Goal: Task Accomplishment & Management: Manage account settings

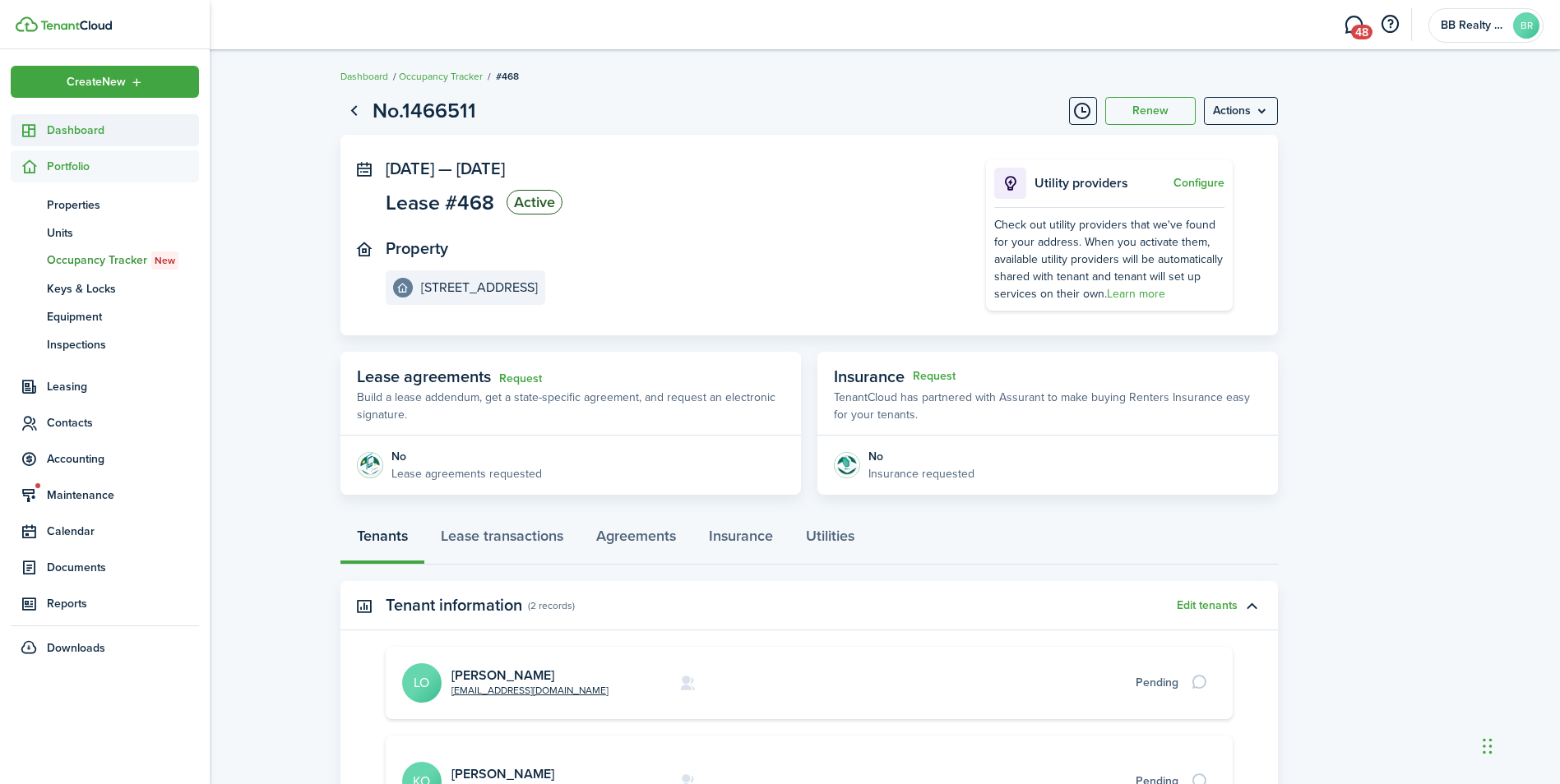
drag, startPoint x: 0, startPoint y: 0, endPoint x: 28, endPoint y: 126, distance: 129.1
click at [28, 126] on icon at bounding box center [29, 130] width 18 height 17
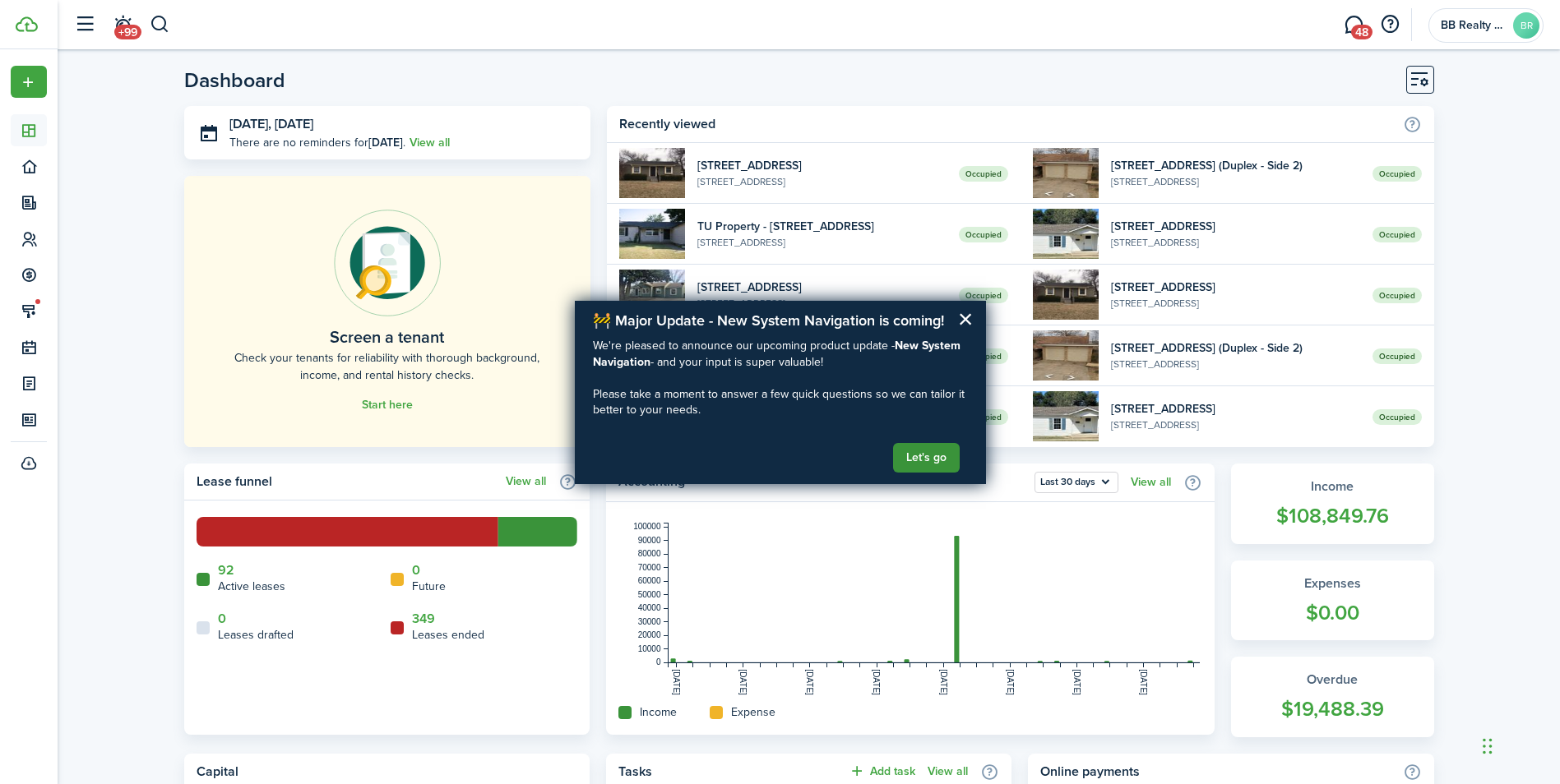
click at [932, 454] on button "Let's go" at bounding box center [926, 457] width 67 height 29
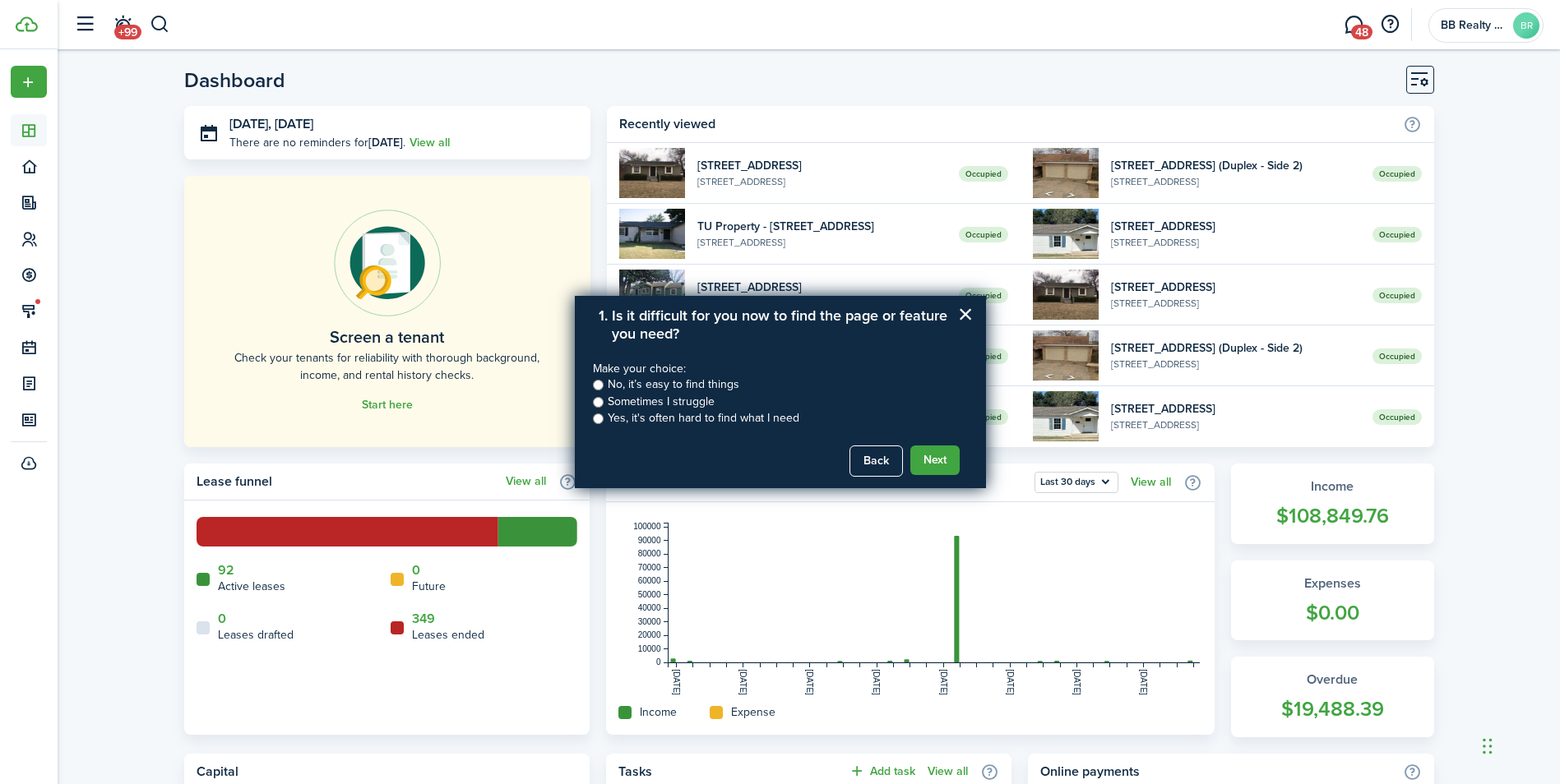
click at [601, 400] on input "Sometimes I struggle" at bounding box center [598, 402] width 11 height 11
radio input "true"
click at [923, 458] on button "Next" at bounding box center [935, 460] width 49 height 29
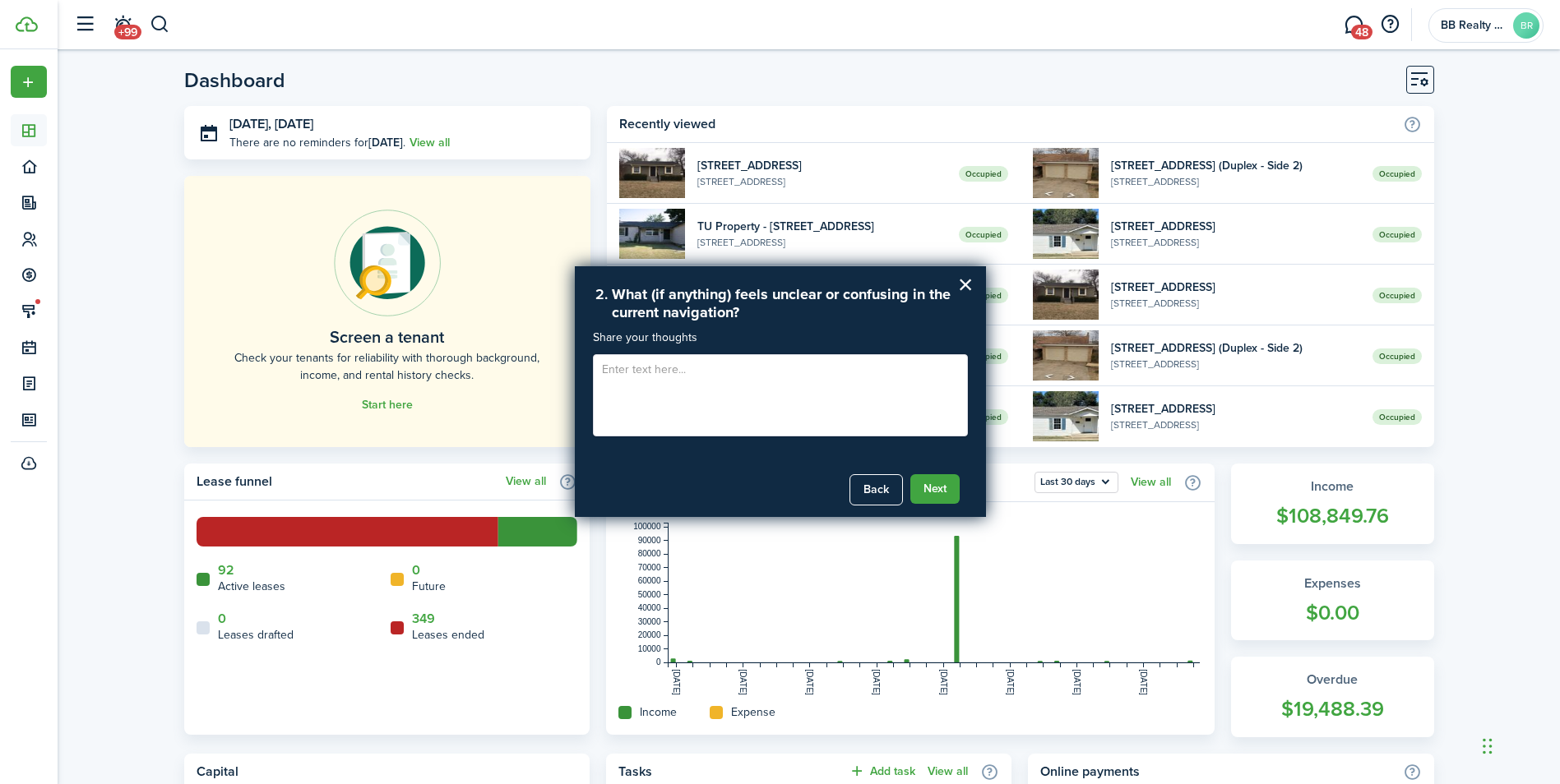
click at [745, 390] on textarea at bounding box center [780, 395] width 375 height 82
type textarea "Settings can be difficult to navigate."
click at [950, 493] on button "Next" at bounding box center [935, 489] width 49 height 29
click at [876, 494] on button "Submit Feedback" at bounding box center [902, 489] width 116 height 29
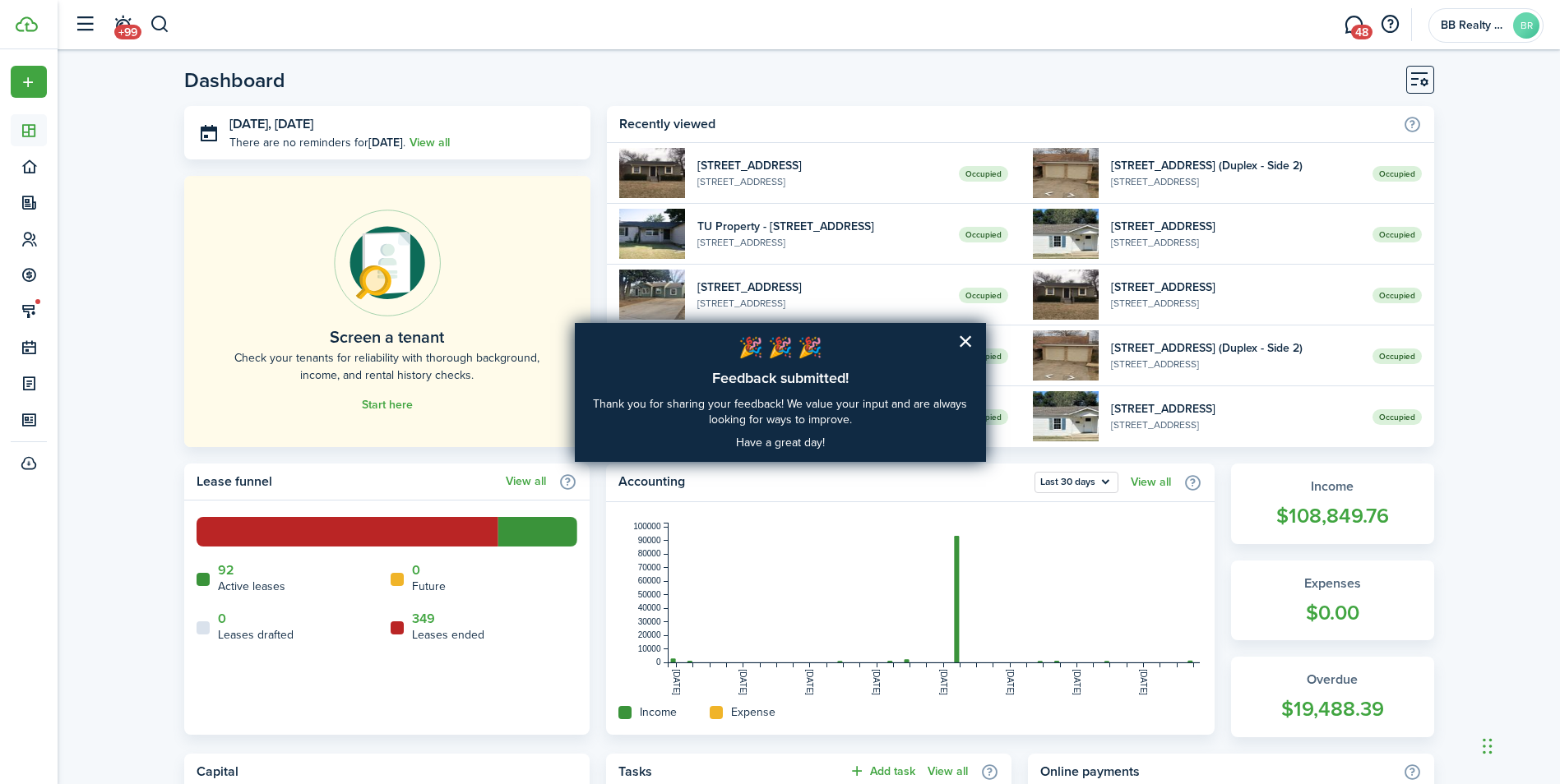
click at [957, 339] on p "🎉 🎉 🎉" at bounding box center [780, 348] width 375 height 28
click at [968, 338] on button "×" at bounding box center [966, 341] width 16 height 26
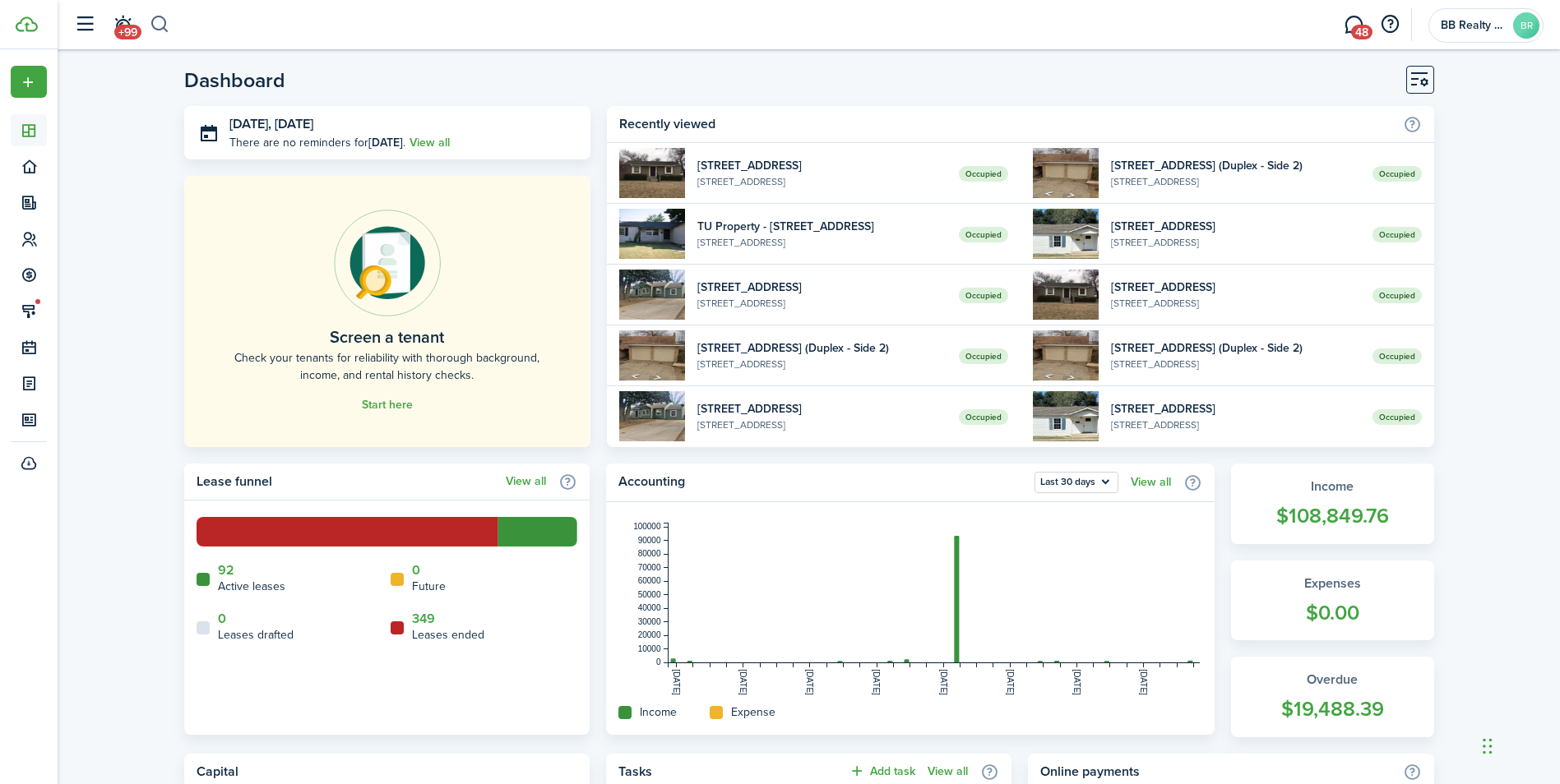
click at [154, 21] on button "button" at bounding box center [159, 24] width 21 height 28
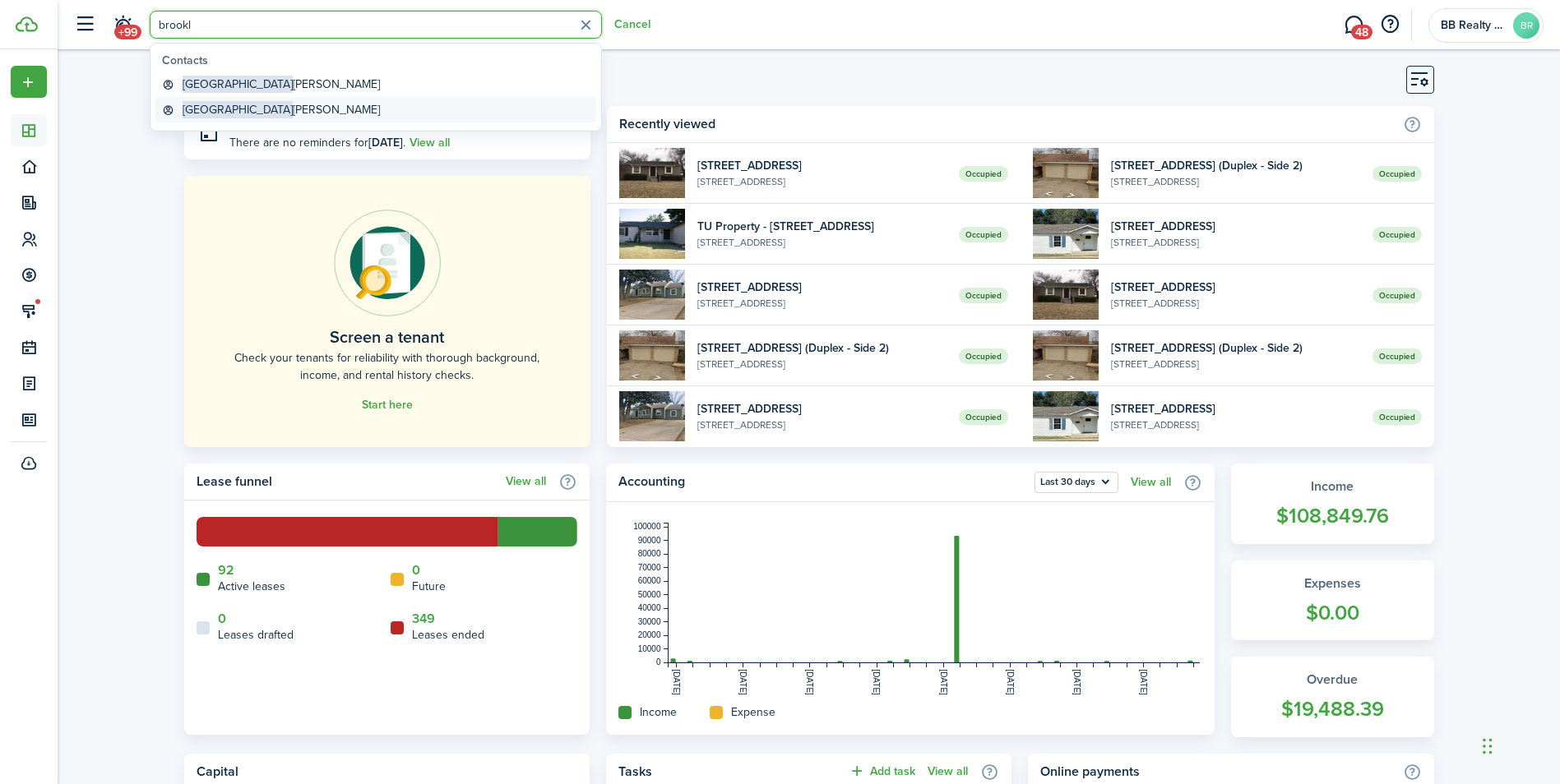
type input "brookl"
click at [359, 111] on link "Brooklyn [PERSON_NAME]" at bounding box center [376, 109] width 441 height 25
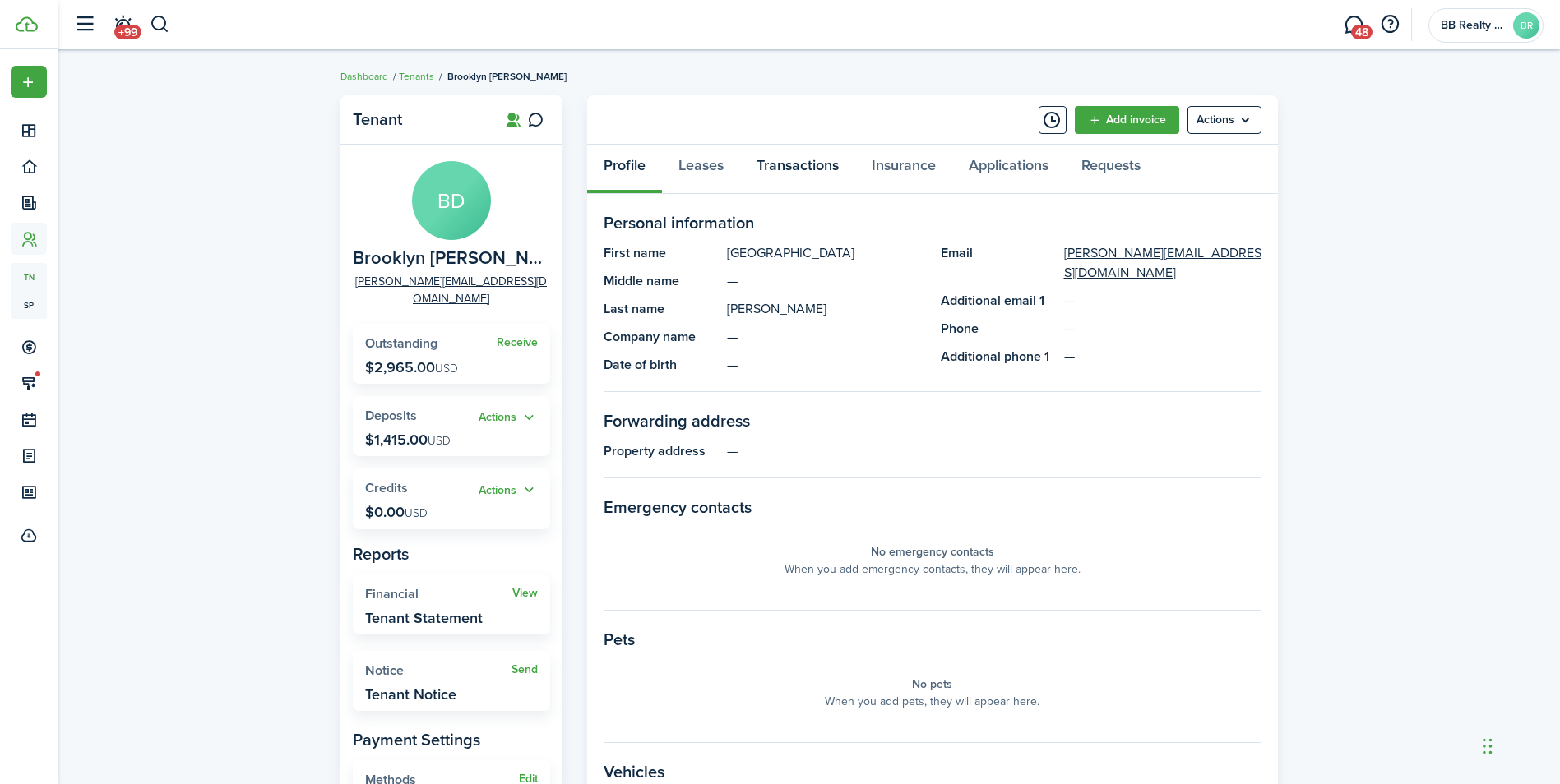
click at [788, 161] on link "Transactions" at bounding box center [798, 169] width 115 height 49
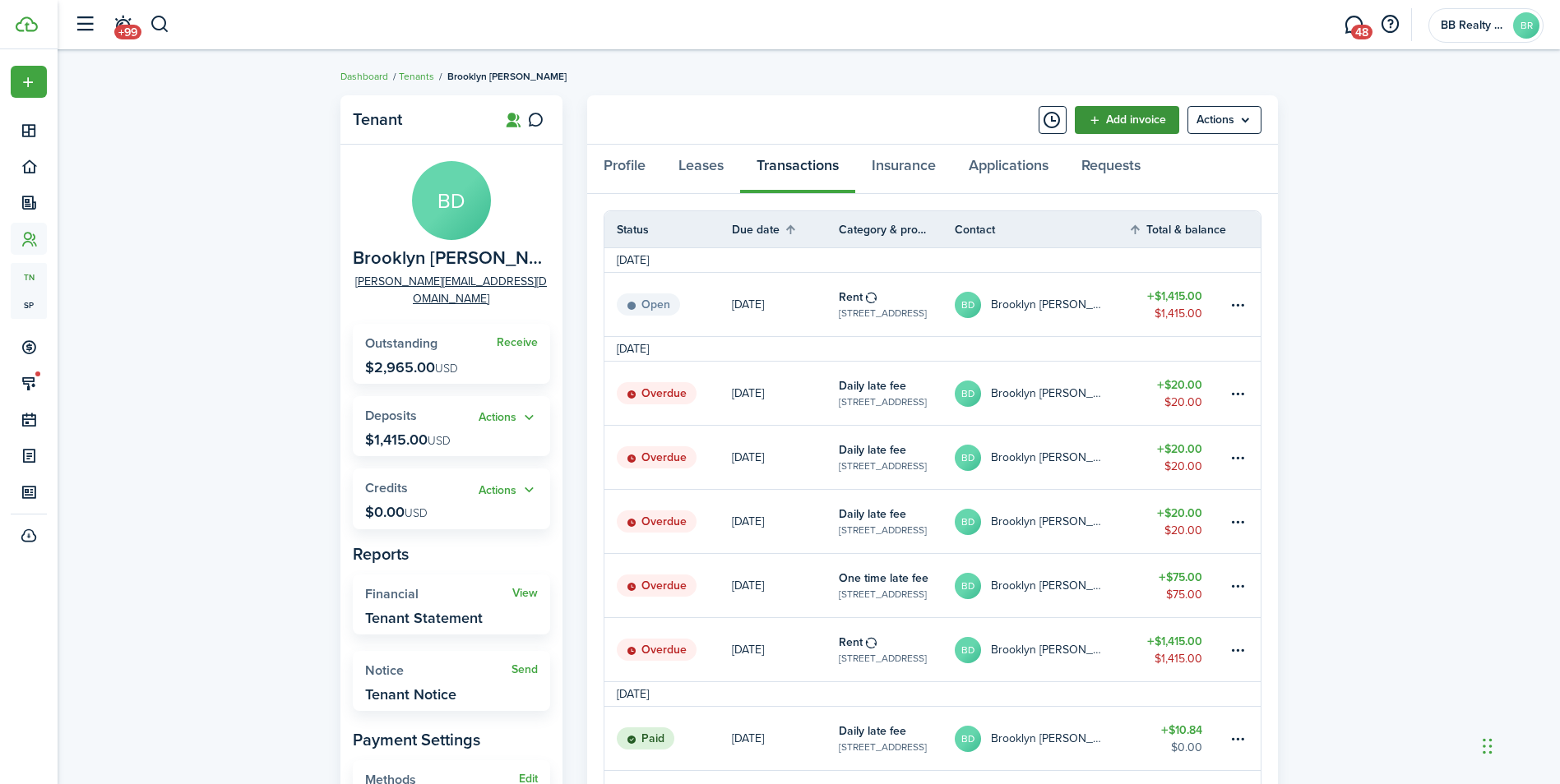
click at [1118, 115] on link "Add invoice" at bounding box center [1127, 119] width 105 height 28
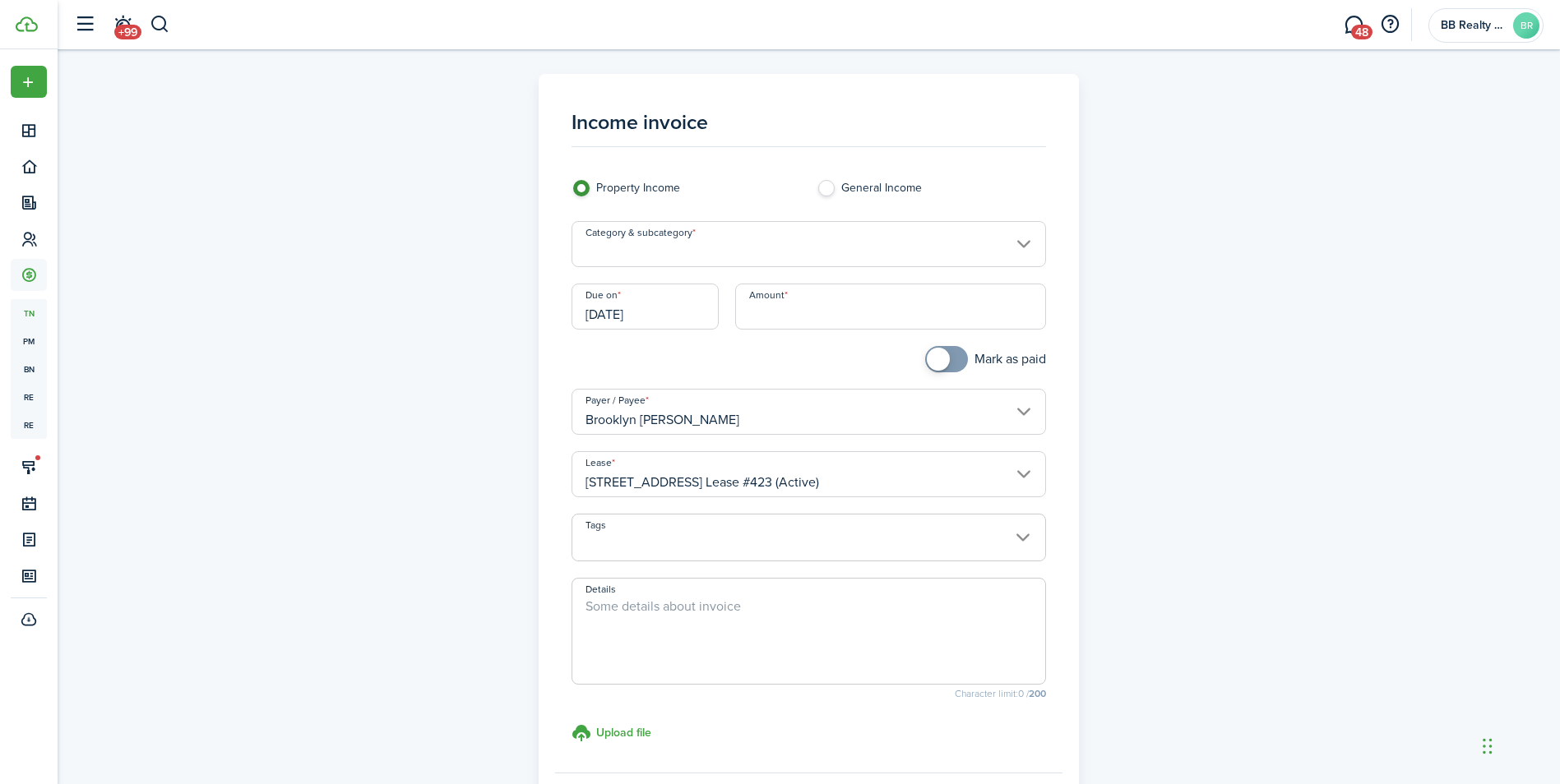
click at [723, 253] on input "Category & subcategory" at bounding box center [808, 243] width 474 height 46
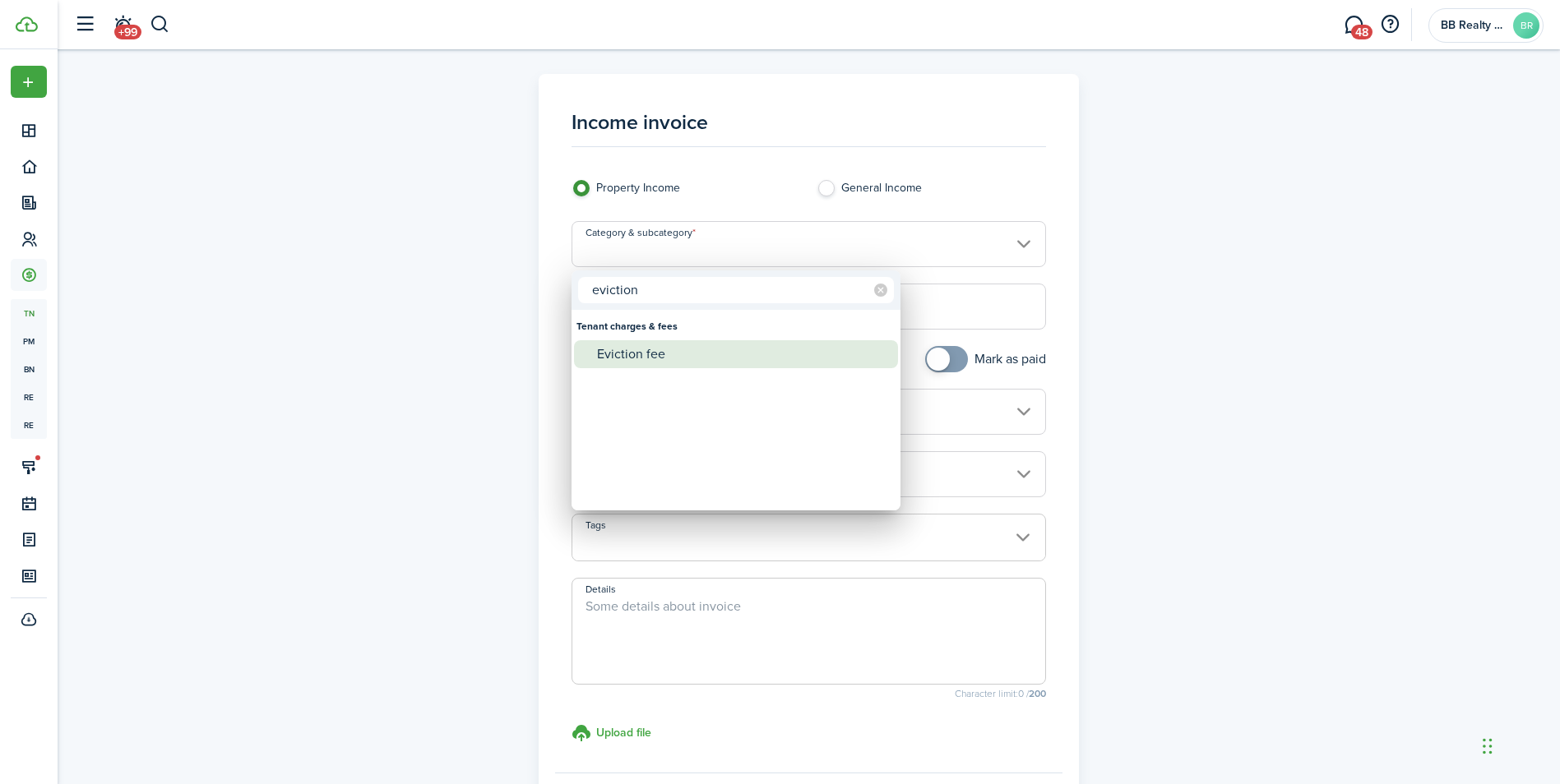
type input "eviction"
click at [720, 348] on div "Eviction fee" at bounding box center [742, 354] width 291 height 28
type input "Tenant charges & fees / Eviction fee"
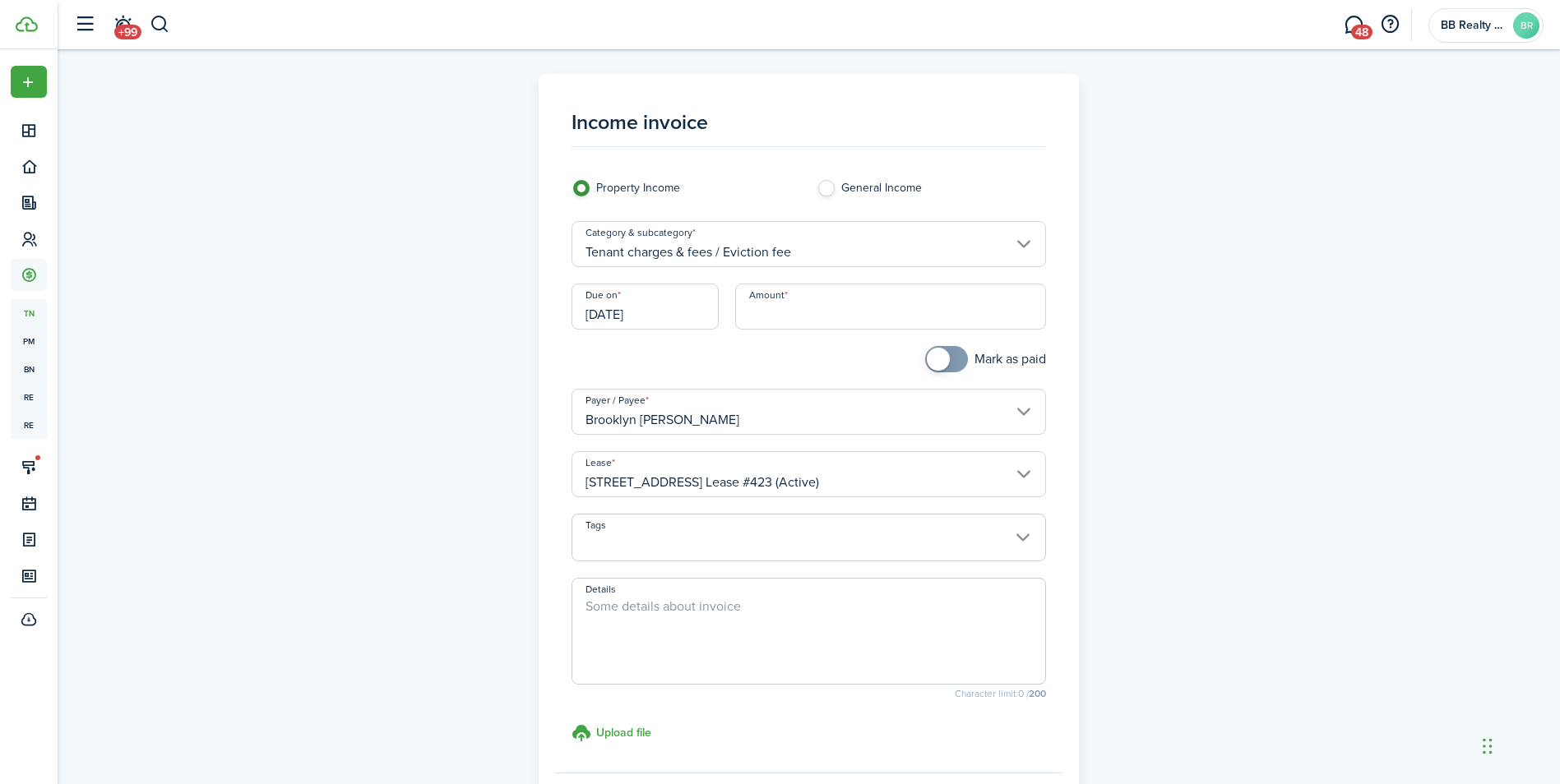
click at [705, 618] on textarea "Details" at bounding box center [809, 635] width 473 height 79
type textarea "$58 Filing Charge + $60 Process Service Fee + $45 Pay or Quit Notice Fee"
click at [820, 310] on input "Amount" at bounding box center [891, 306] width 311 height 46
type input "$198.00"
click at [738, 349] on div at bounding box center [686, 368] width 245 height 43
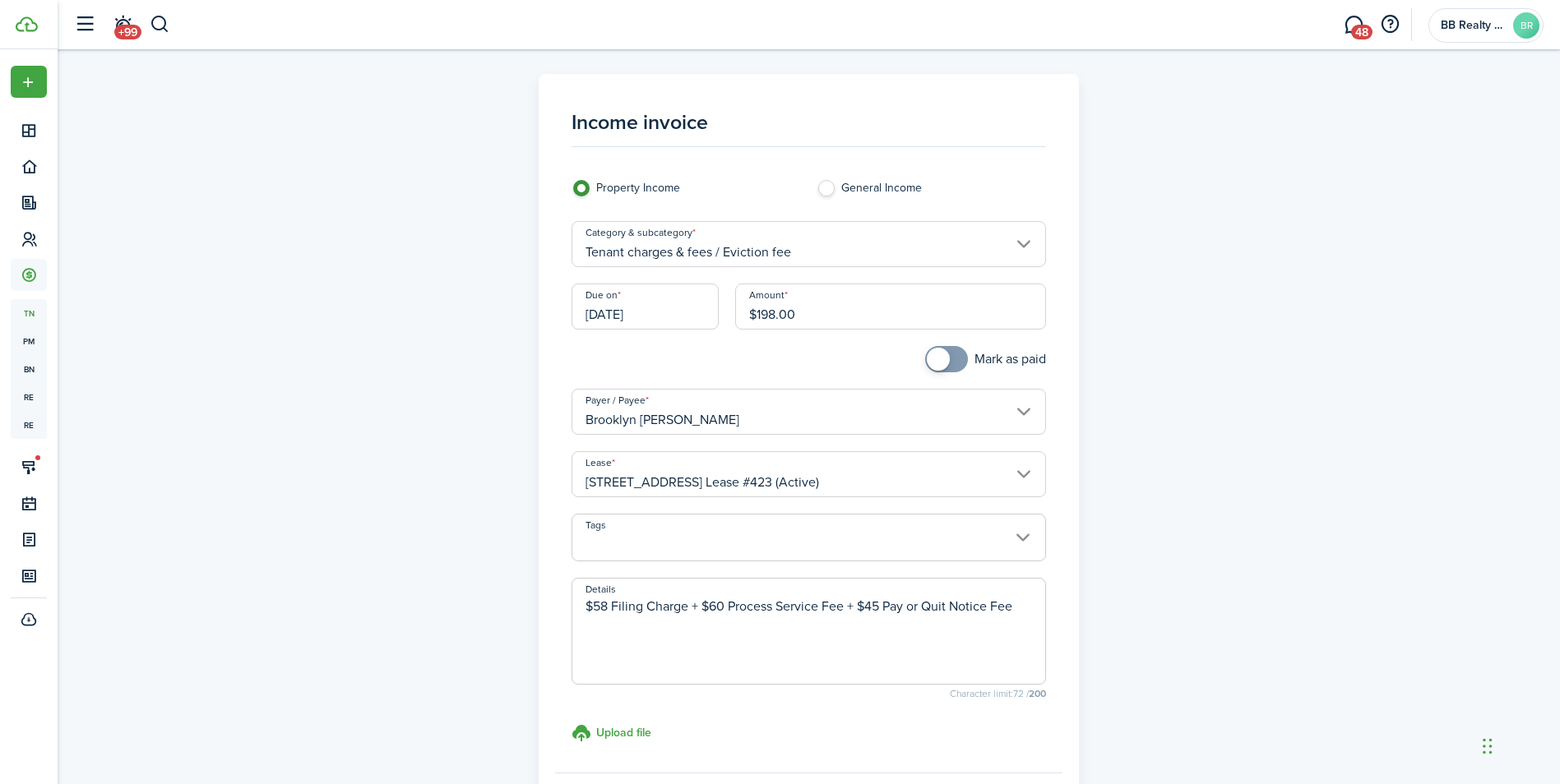
click at [1017, 608] on textarea "$58 Filing Charge + $60 Process Service Fee + $45 Pay or Quit Notice Fee" at bounding box center [809, 635] width 473 height 79
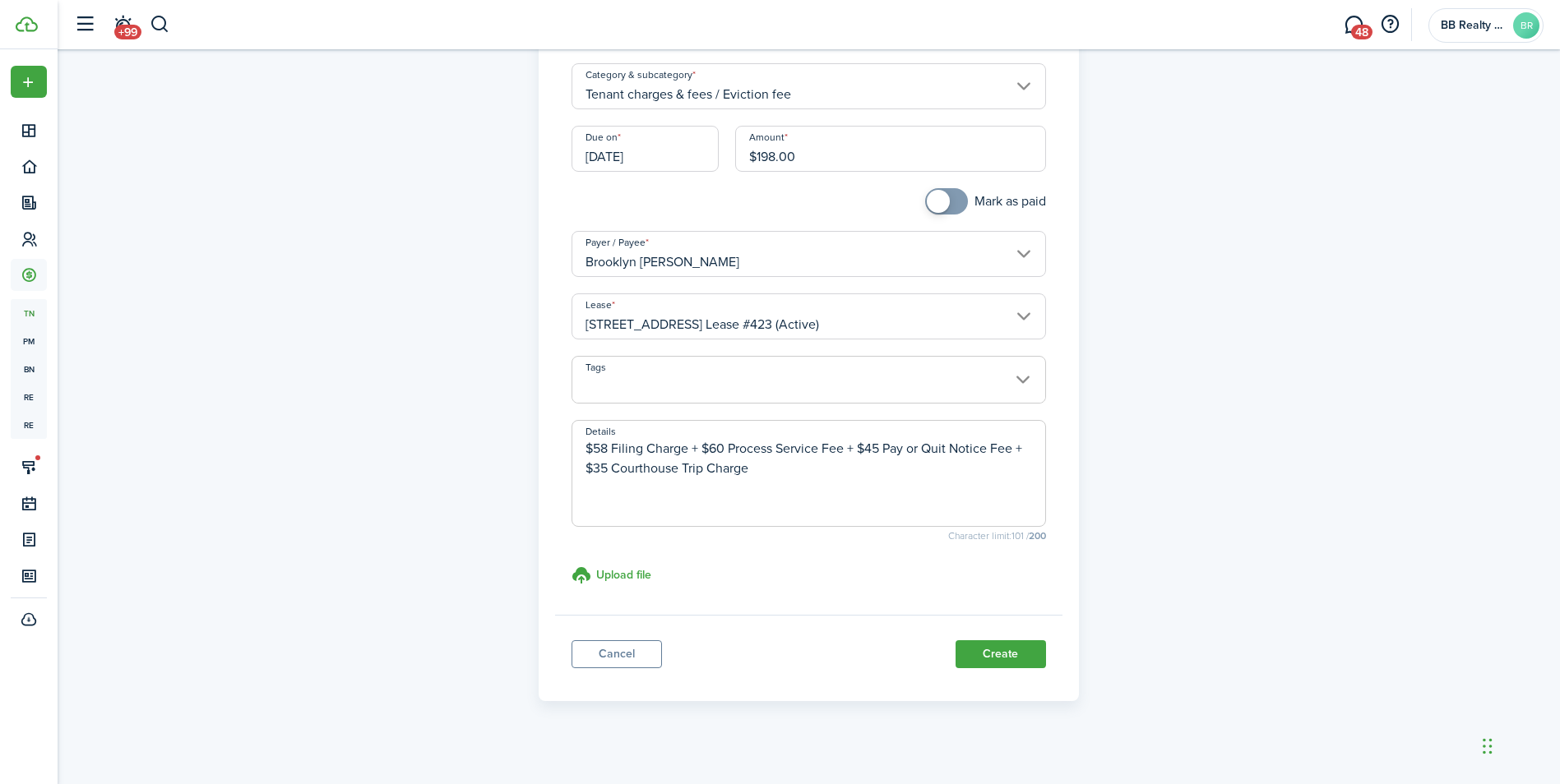
scroll to position [169, 0]
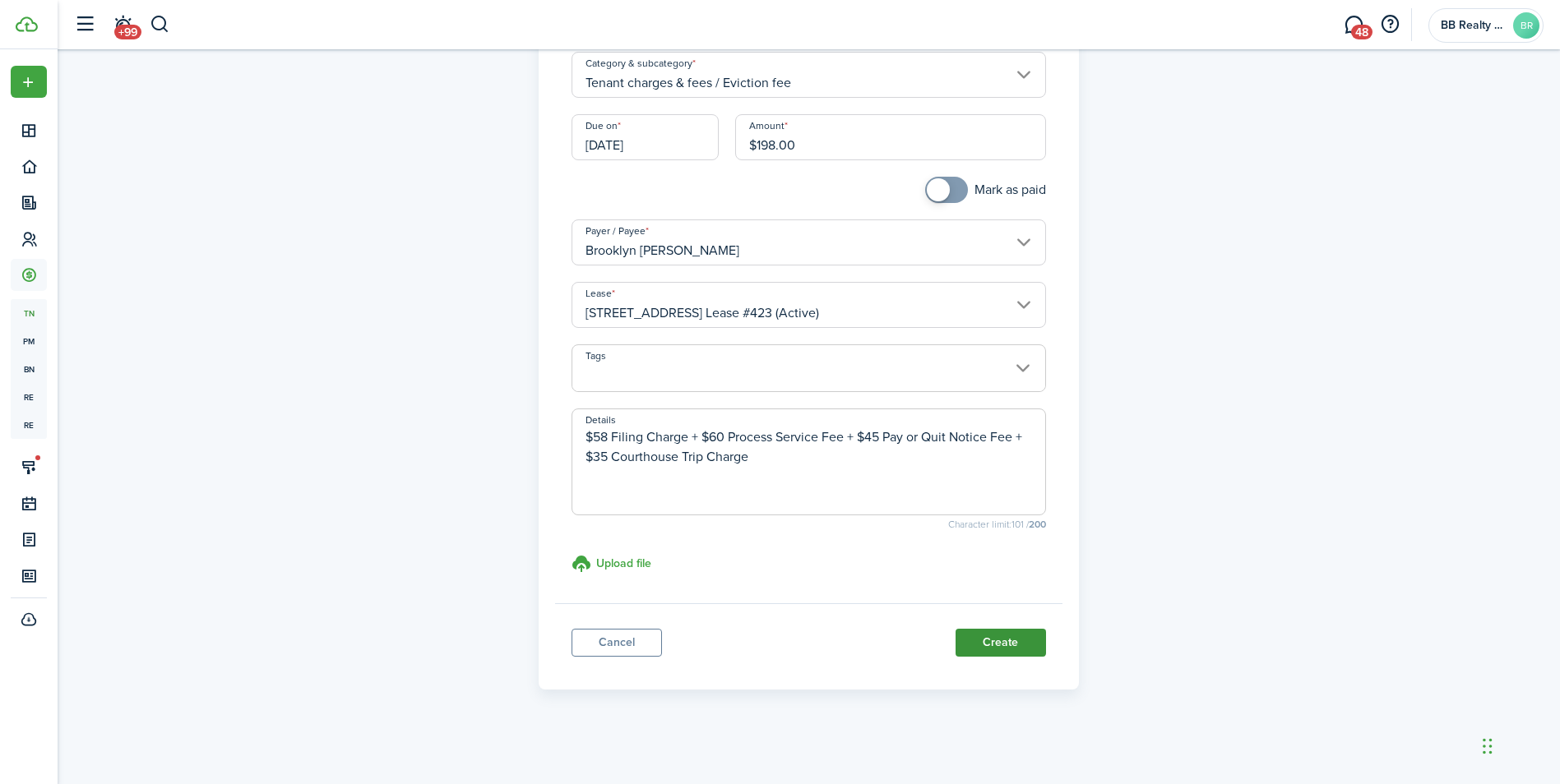
type textarea "$58 Filing Charge + $60 Process Service Fee + $45 Pay or Quit Notice Fee + $35 …"
click at [983, 634] on button "Create" at bounding box center [1001, 642] width 90 height 28
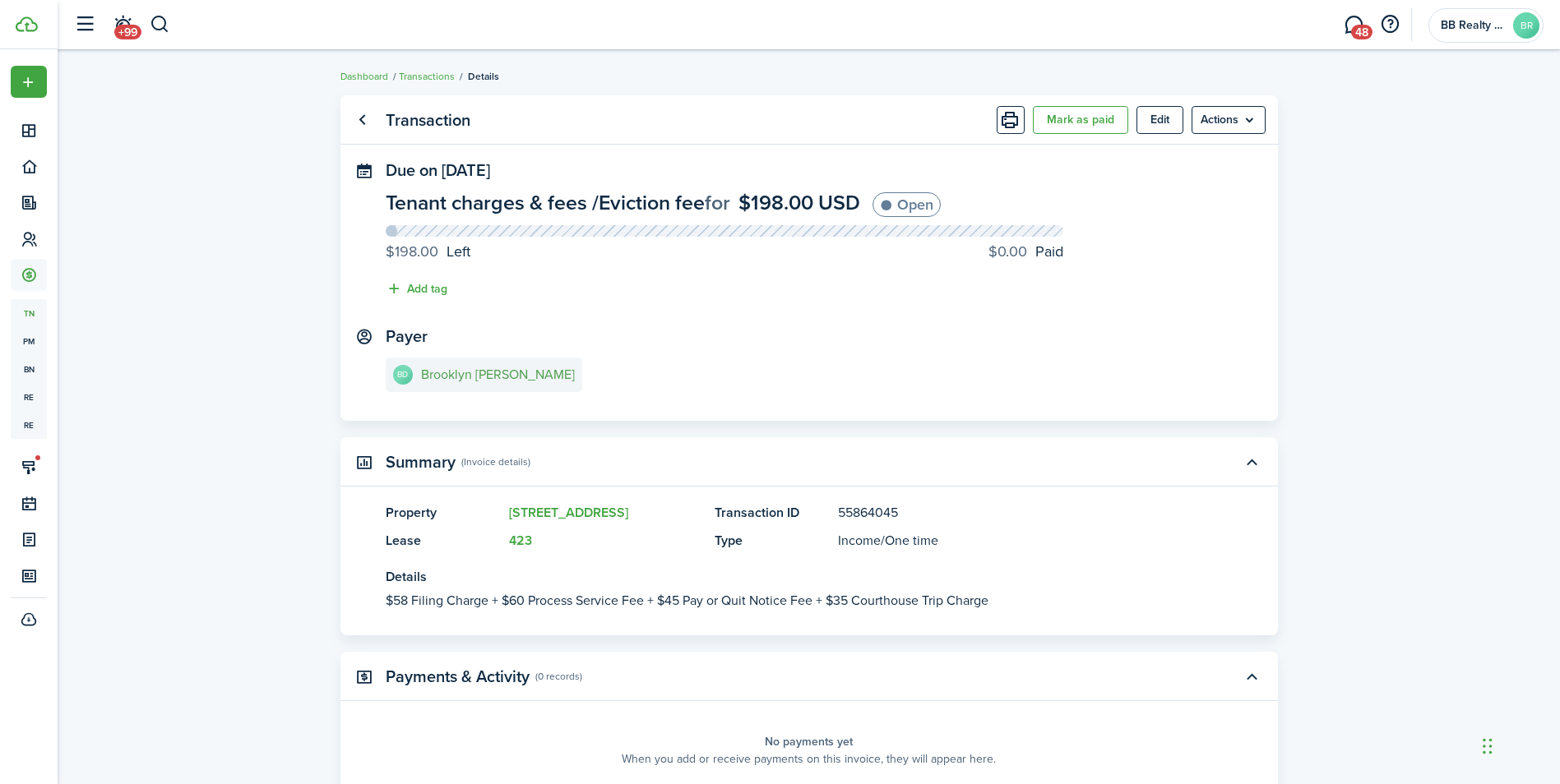
click at [429, 375] on e-details-info-title "Brooklyn [PERSON_NAME]" at bounding box center [498, 374] width 154 height 15
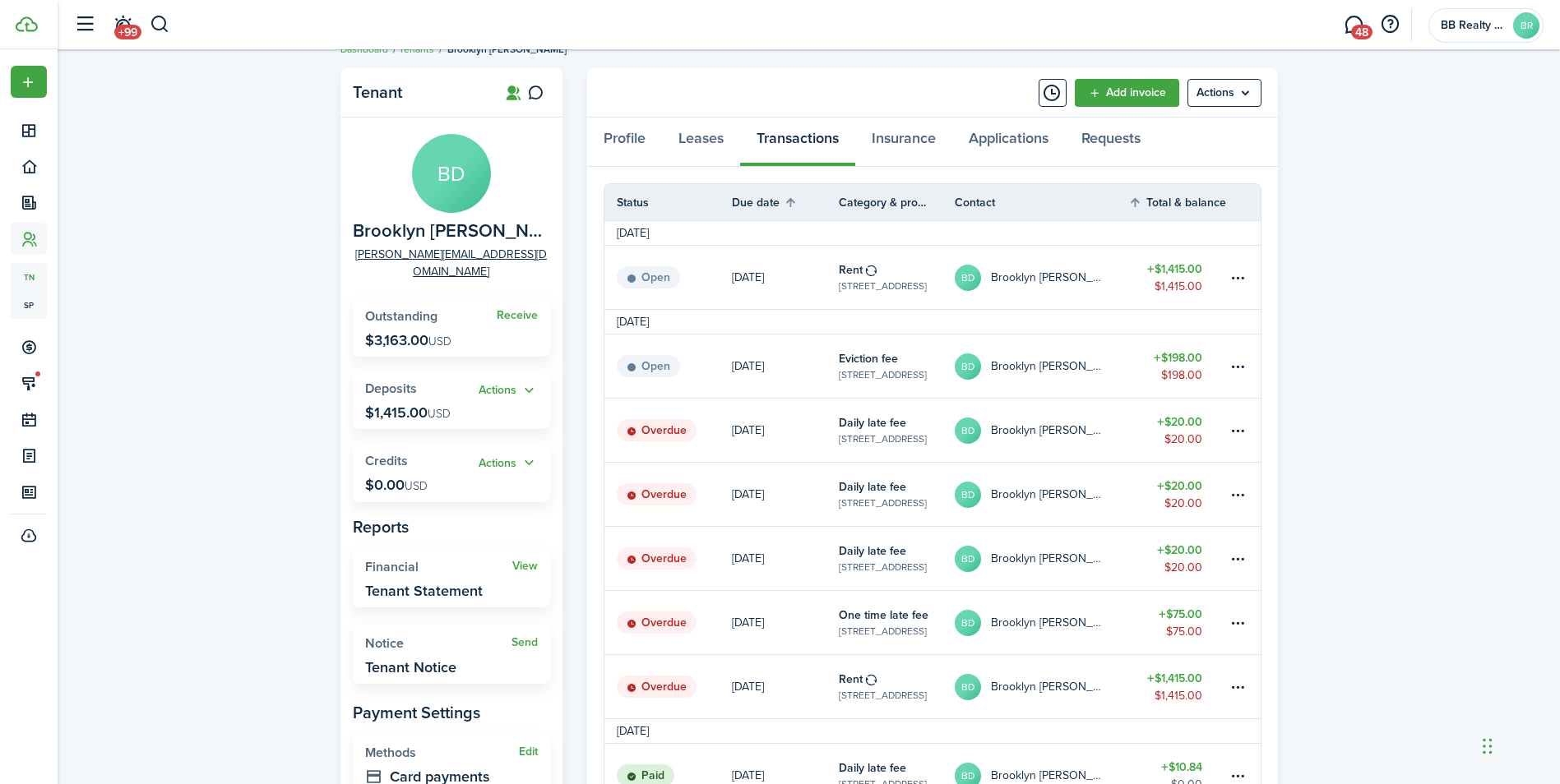
scroll to position [13, 0]
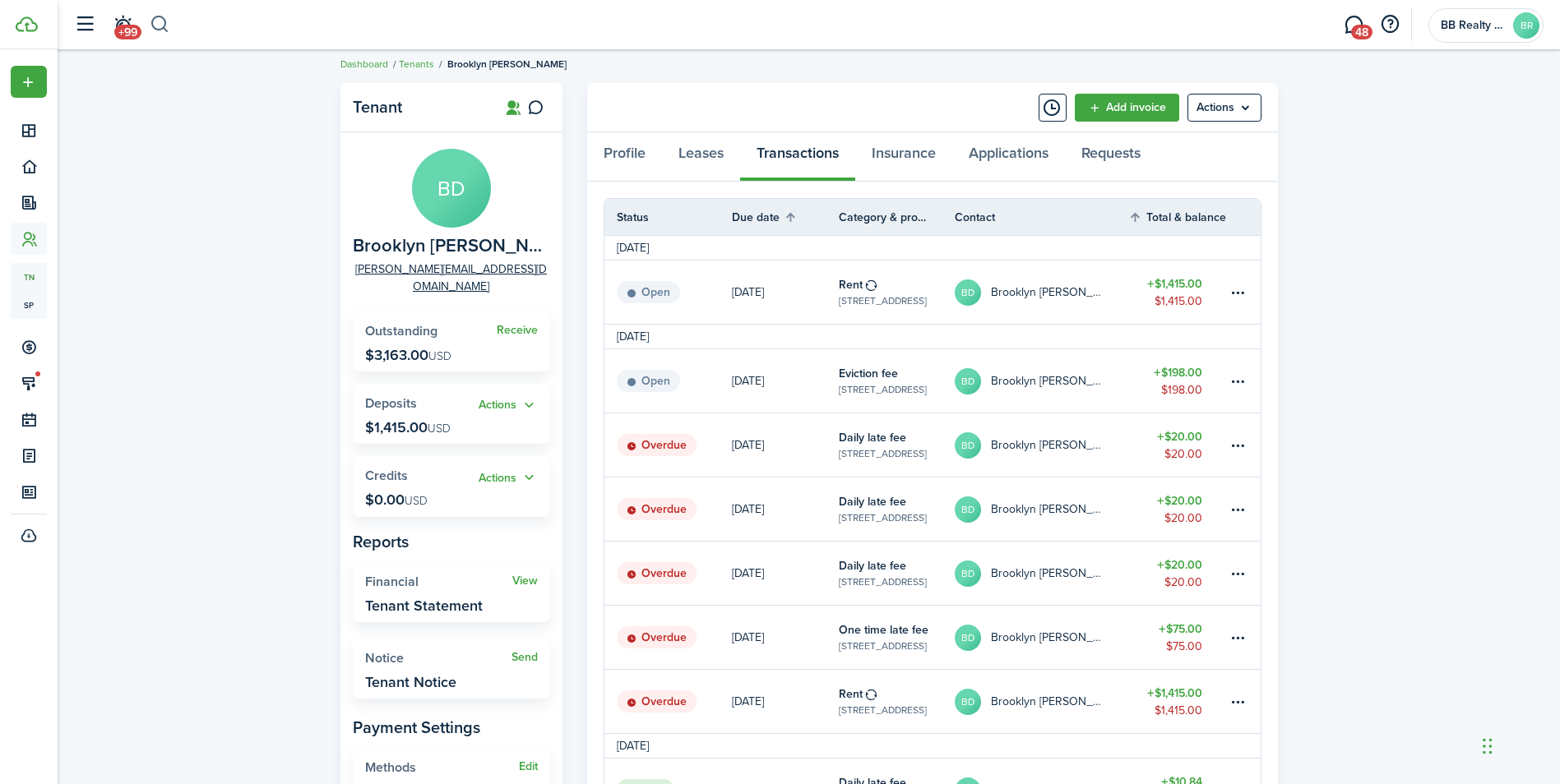
click at [157, 23] on button "button" at bounding box center [159, 24] width 21 height 28
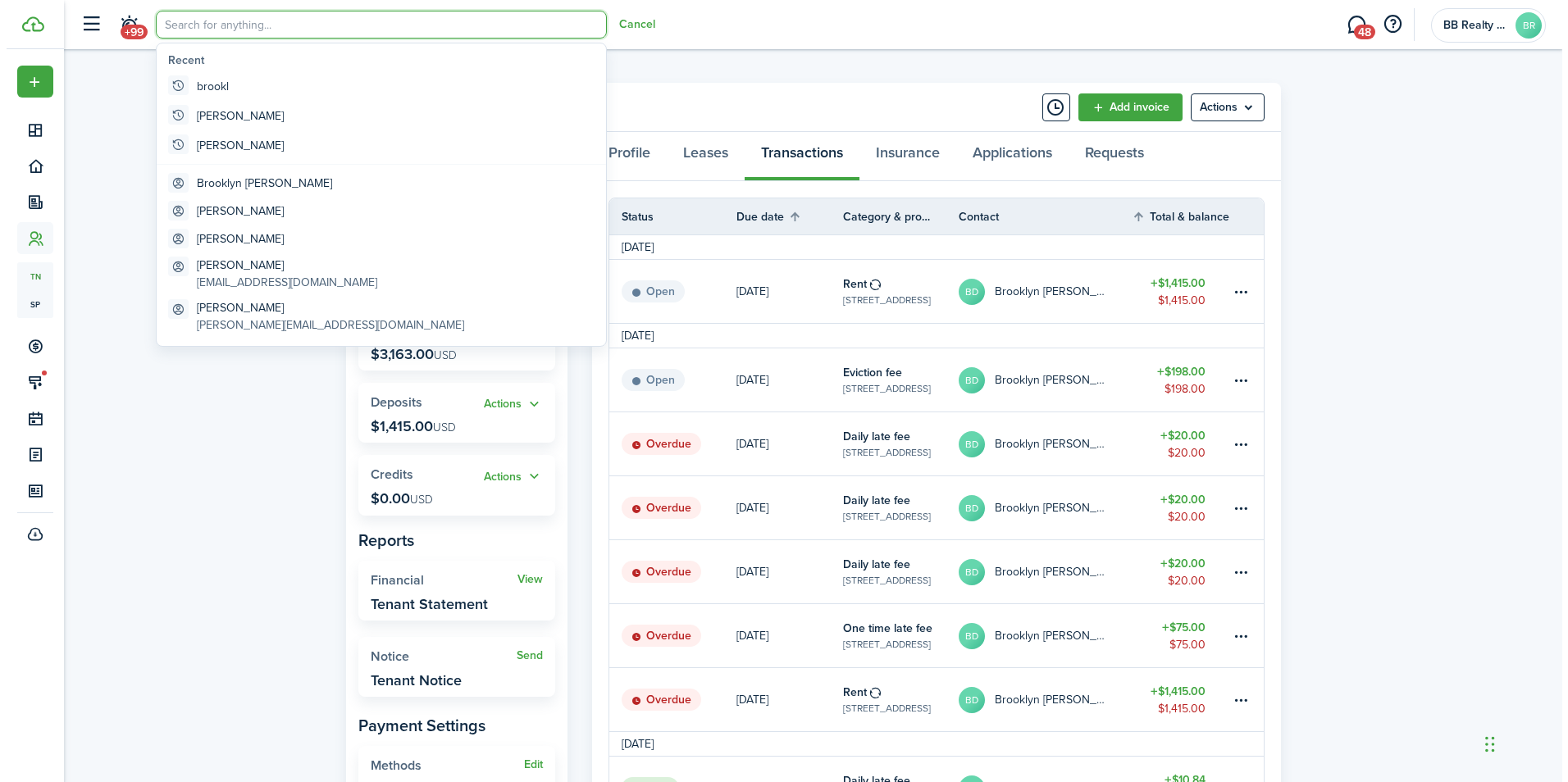
scroll to position [0, 0]
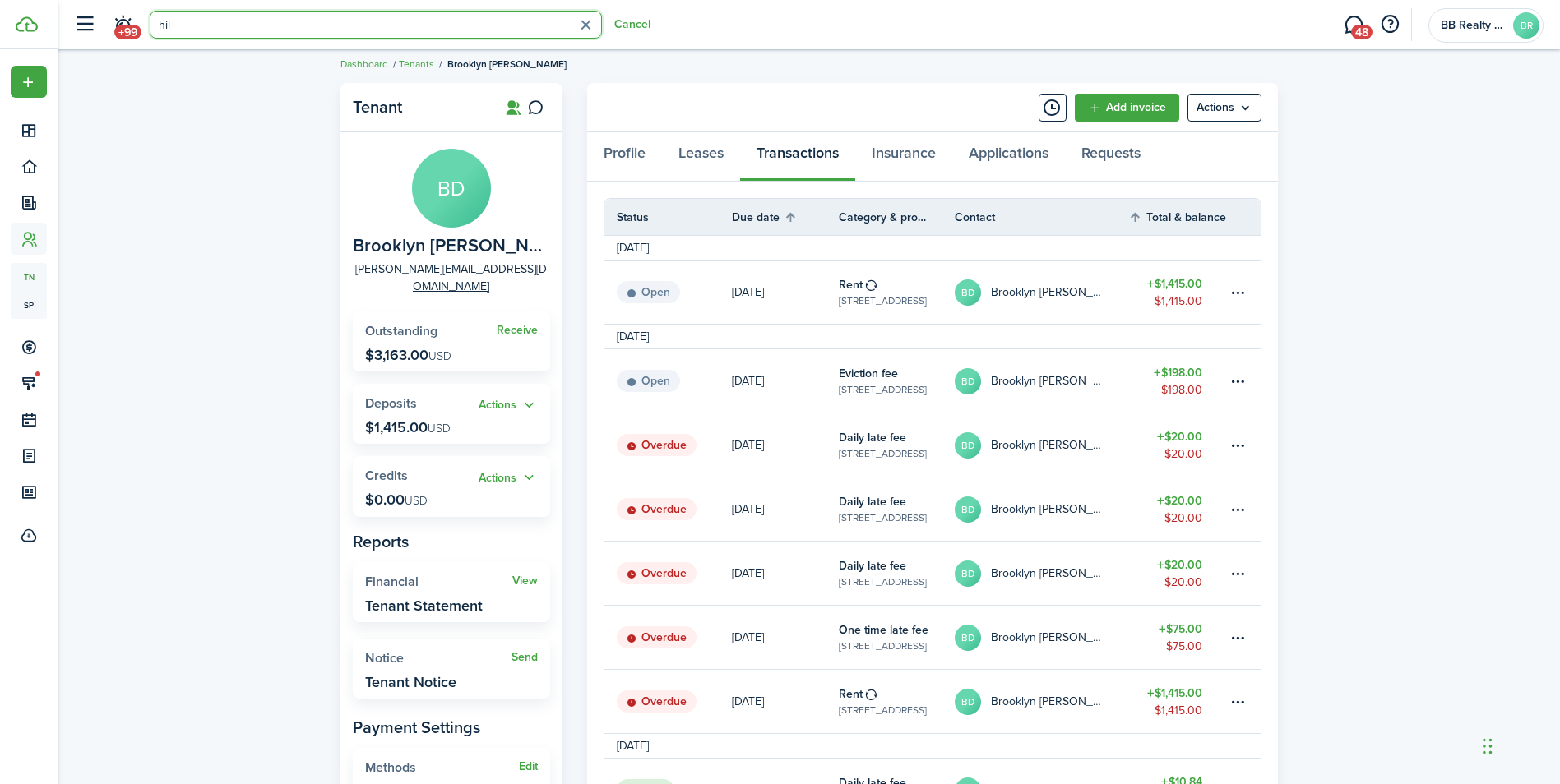
type input "hill"
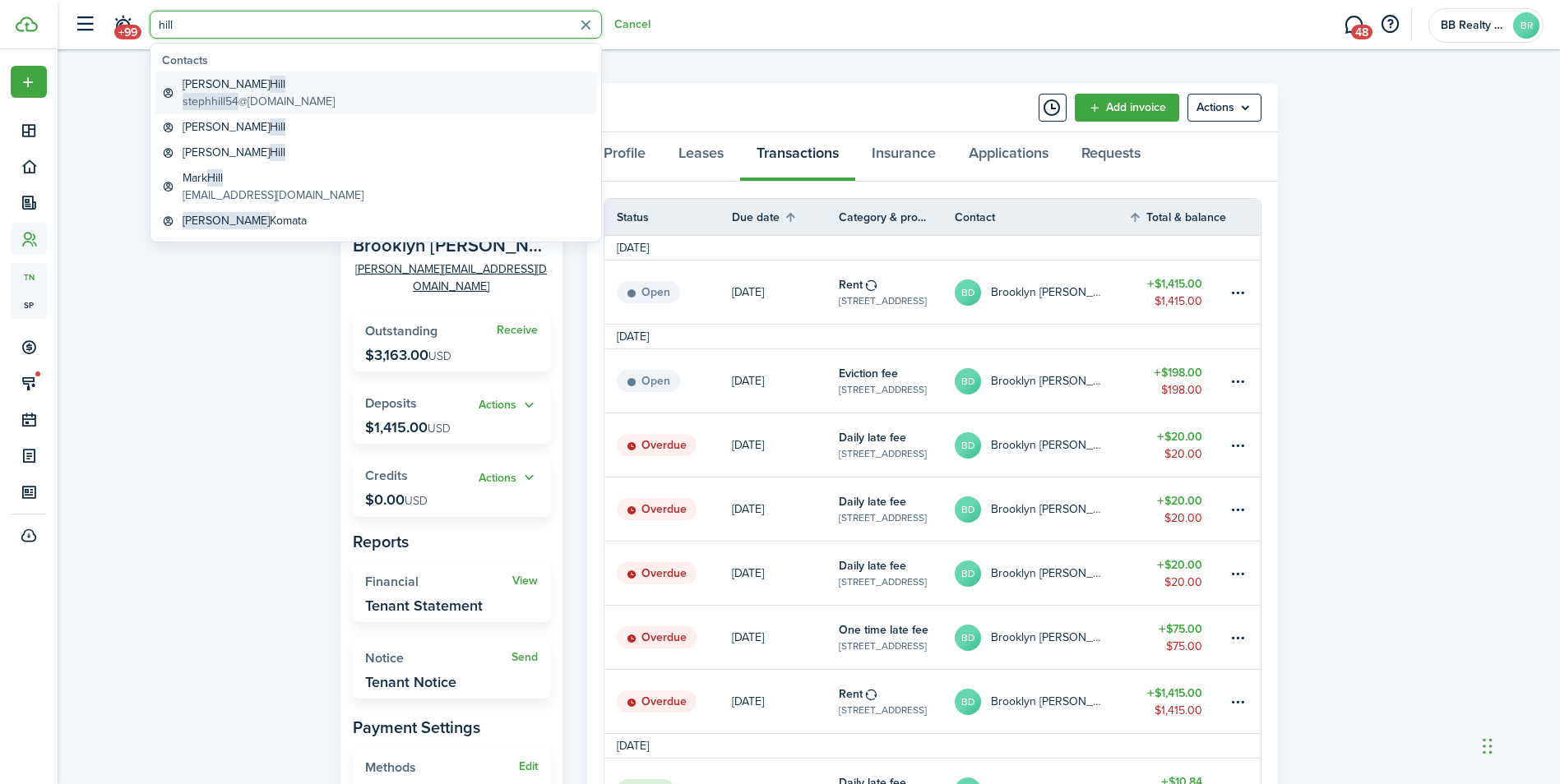
click at [235, 83] on global-search-item-title "[PERSON_NAME]" at bounding box center [259, 84] width 153 height 18
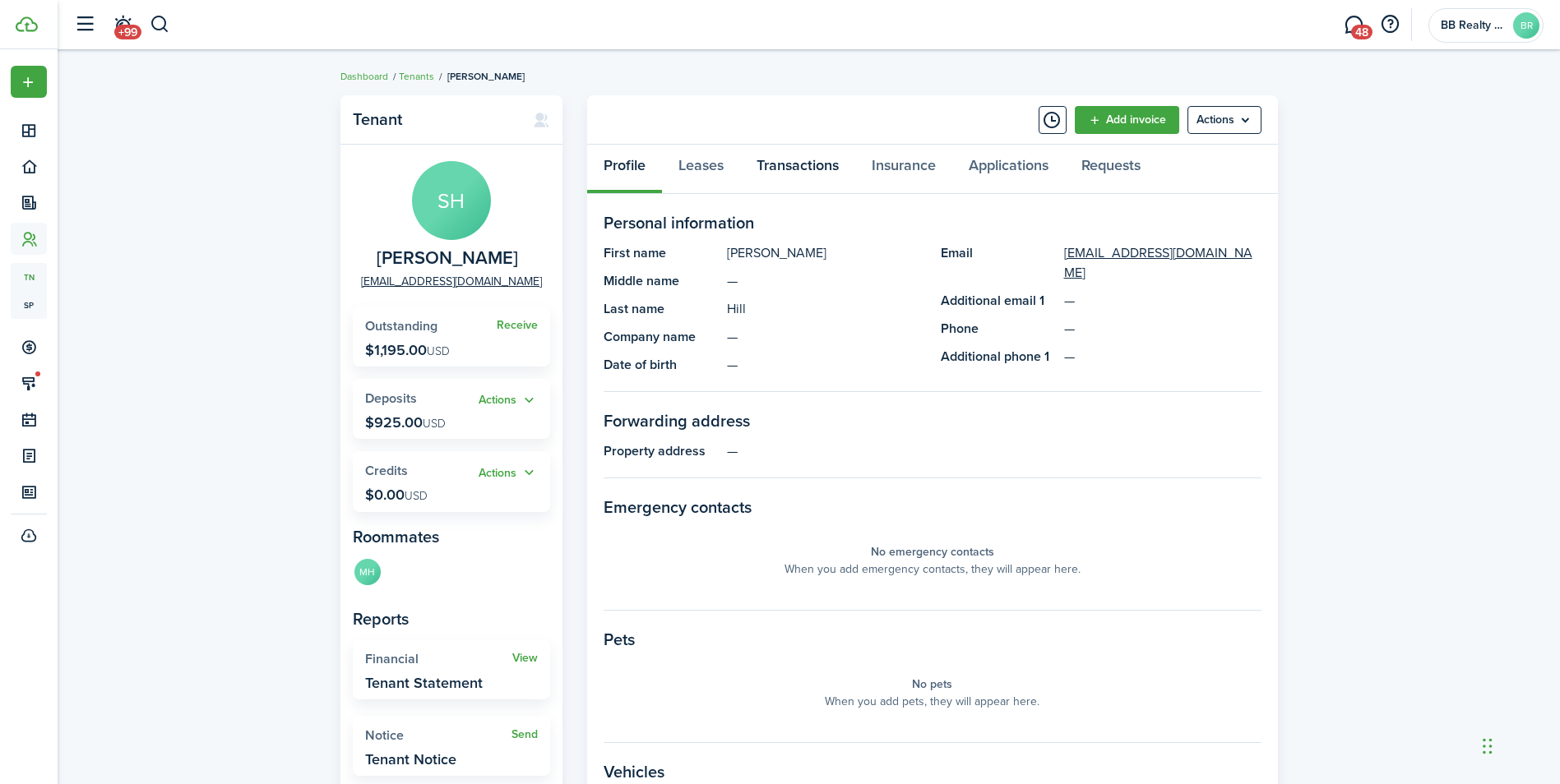
click at [816, 160] on link "Transactions" at bounding box center [798, 169] width 115 height 49
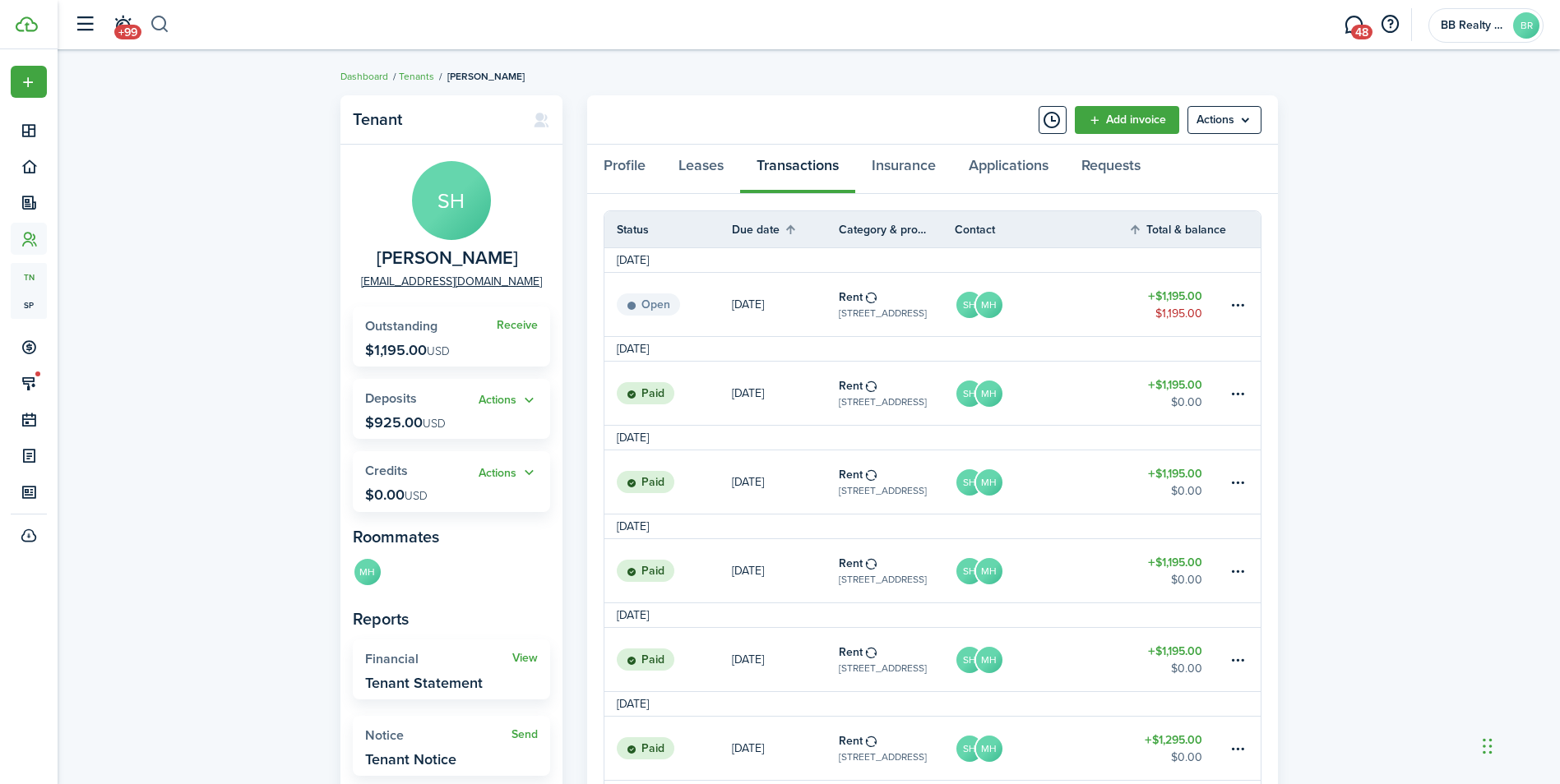
click at [166, 23] on button "button" at bounding box center [159, 24] width 21 height 28
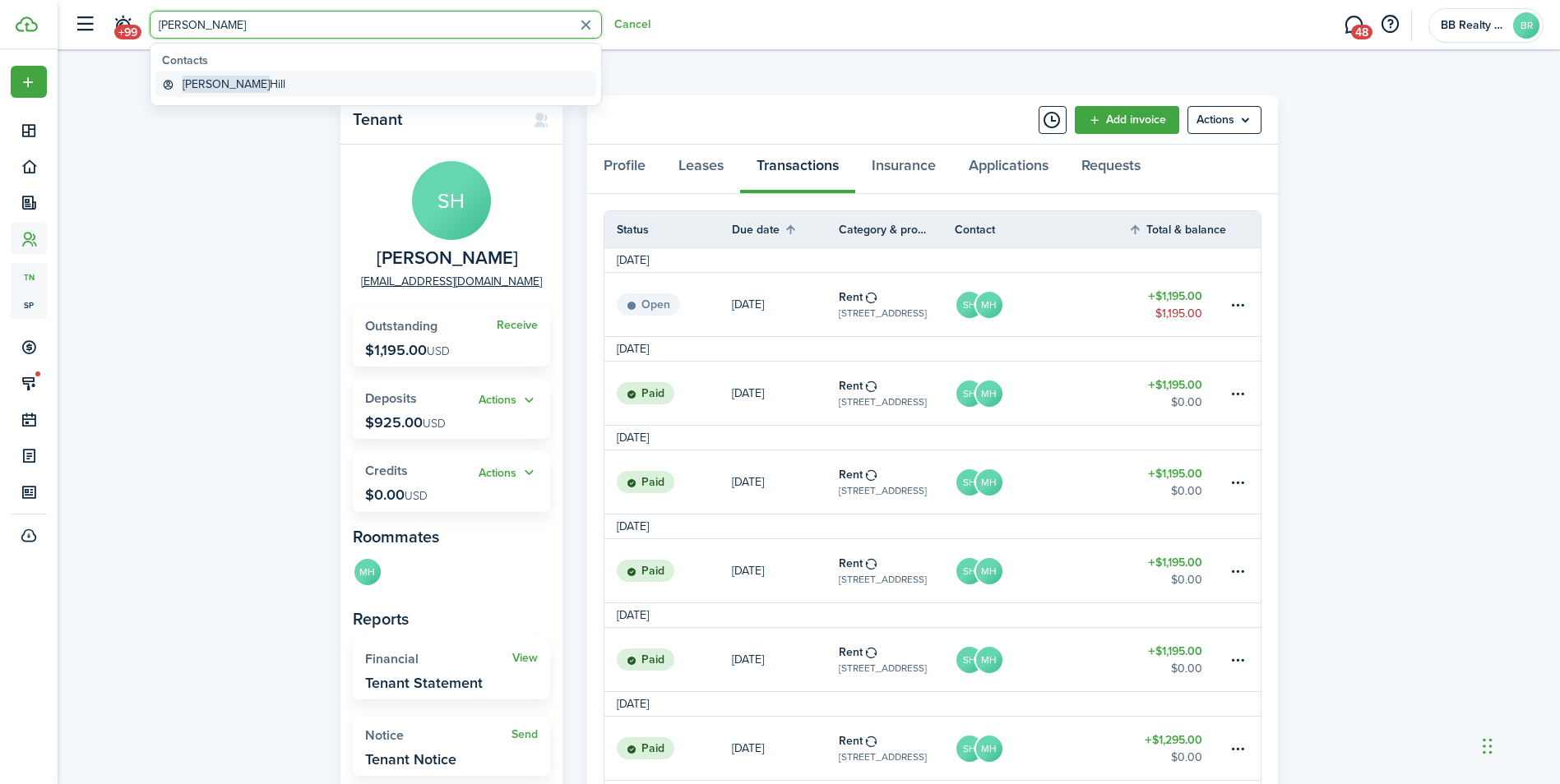
type input "[PERSON_NAME]"
click at [236, 79] on global-search-item-title "[PERSON_NAME]" at bounding box center [234, 84] width 103 height 18
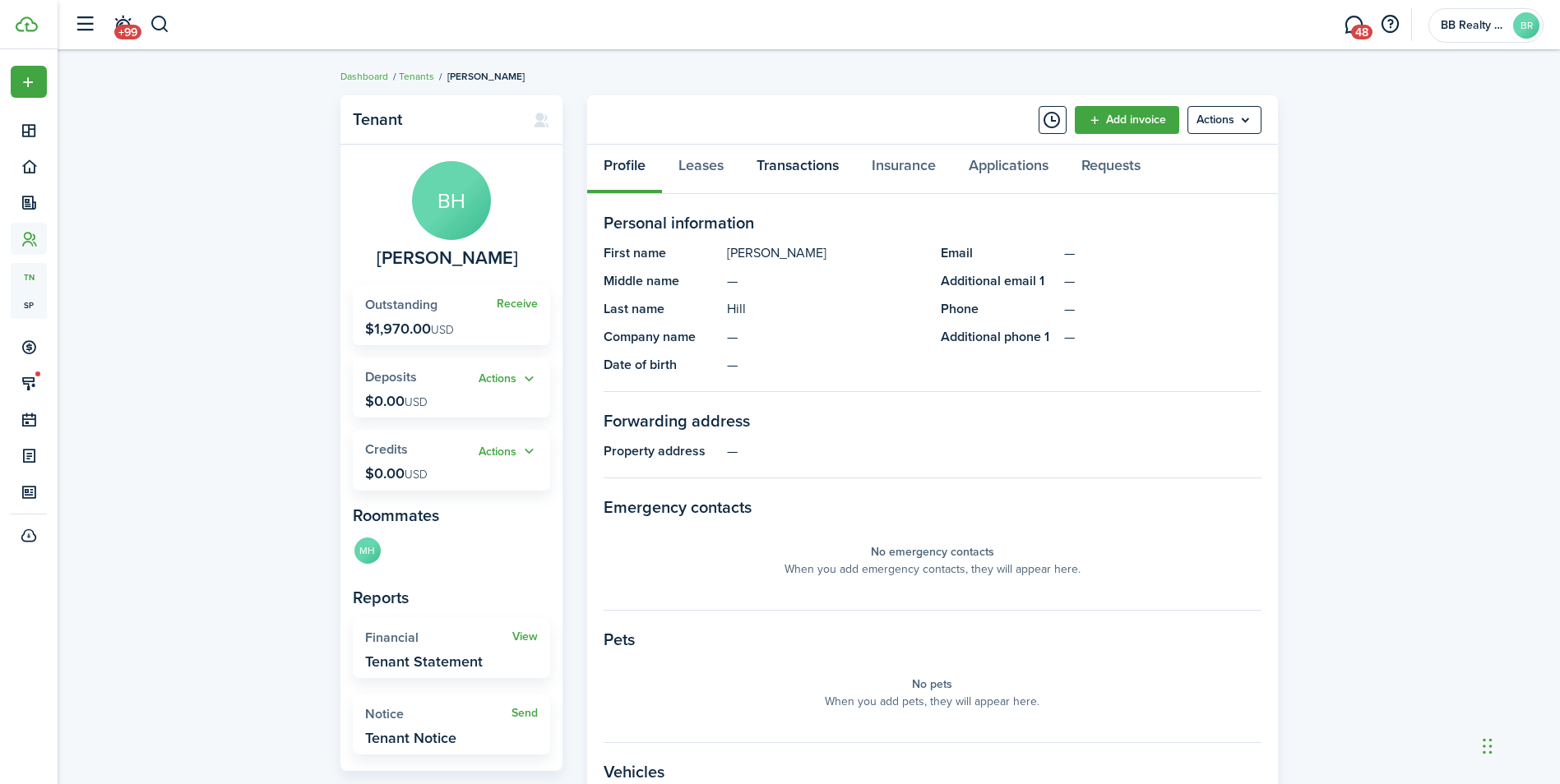
click at [804, 170] on link "Transactions" at bounding box center [798, 169] width 115 height 49
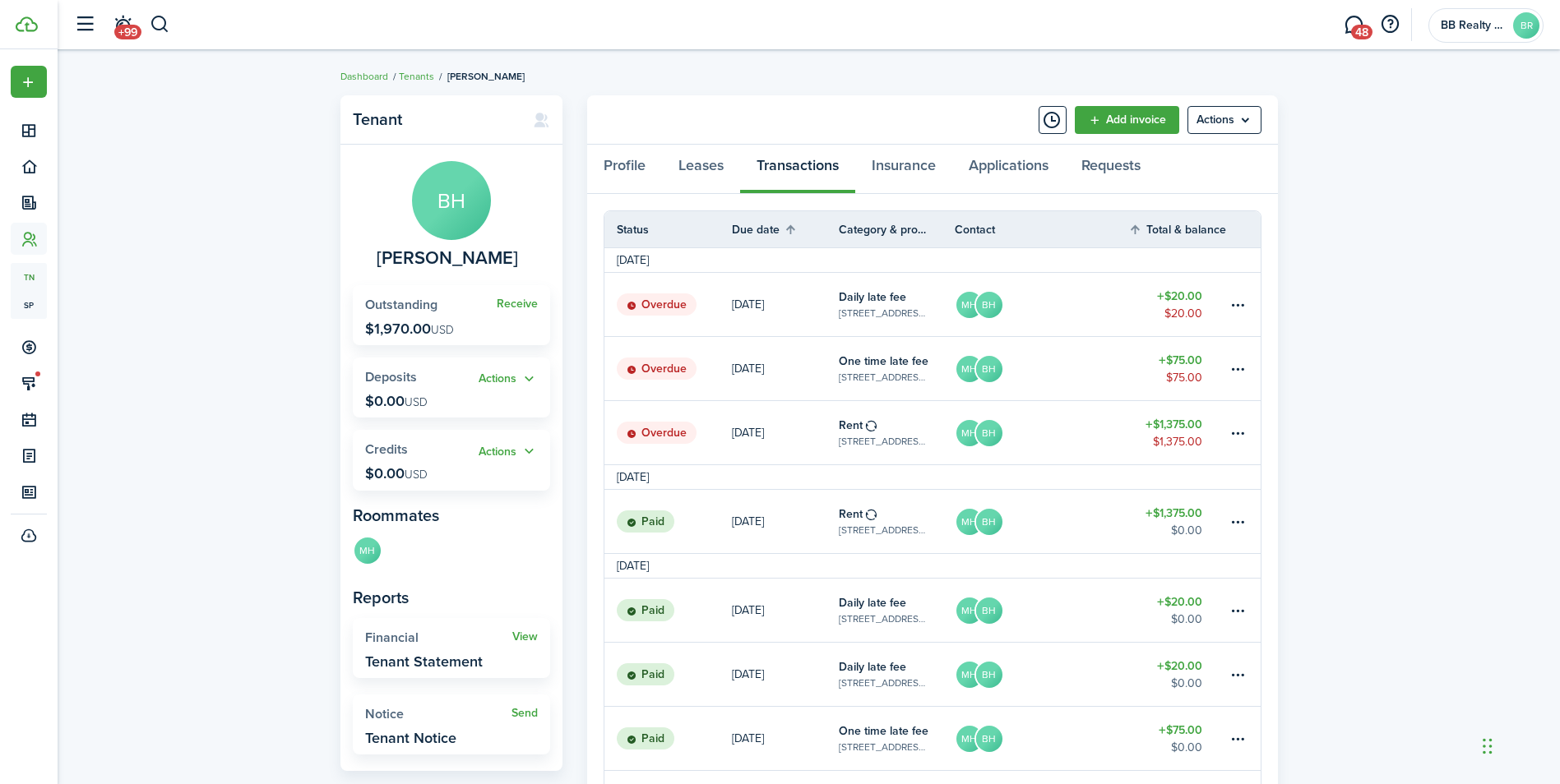
click at [1090, 421] on link "MH BH" at bounding box center [1042, 432] width 174 height 64
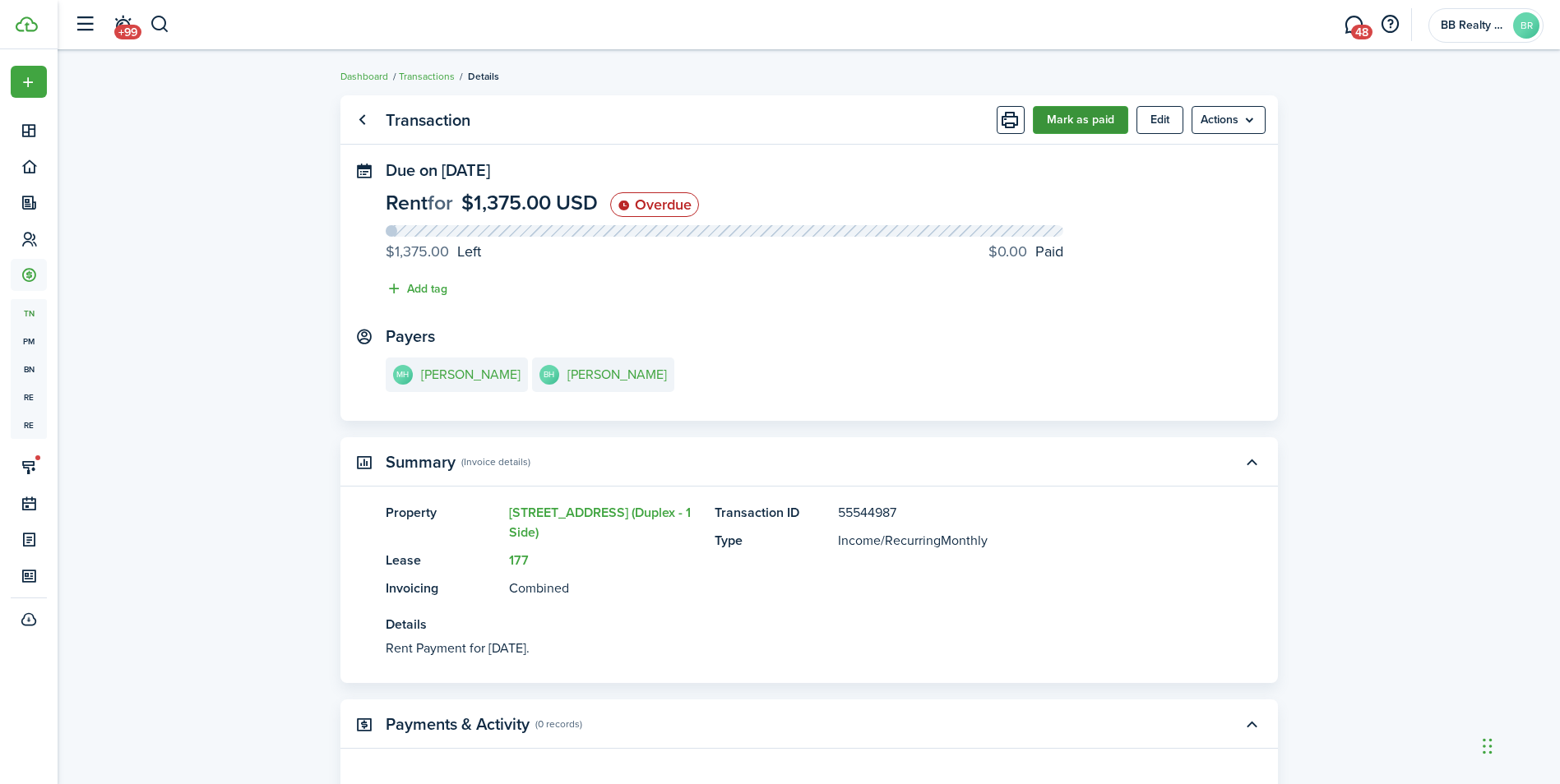
click at [1073, 118] on button "Mark as paid" at bounding box center [1081, 119] width 96 height 28
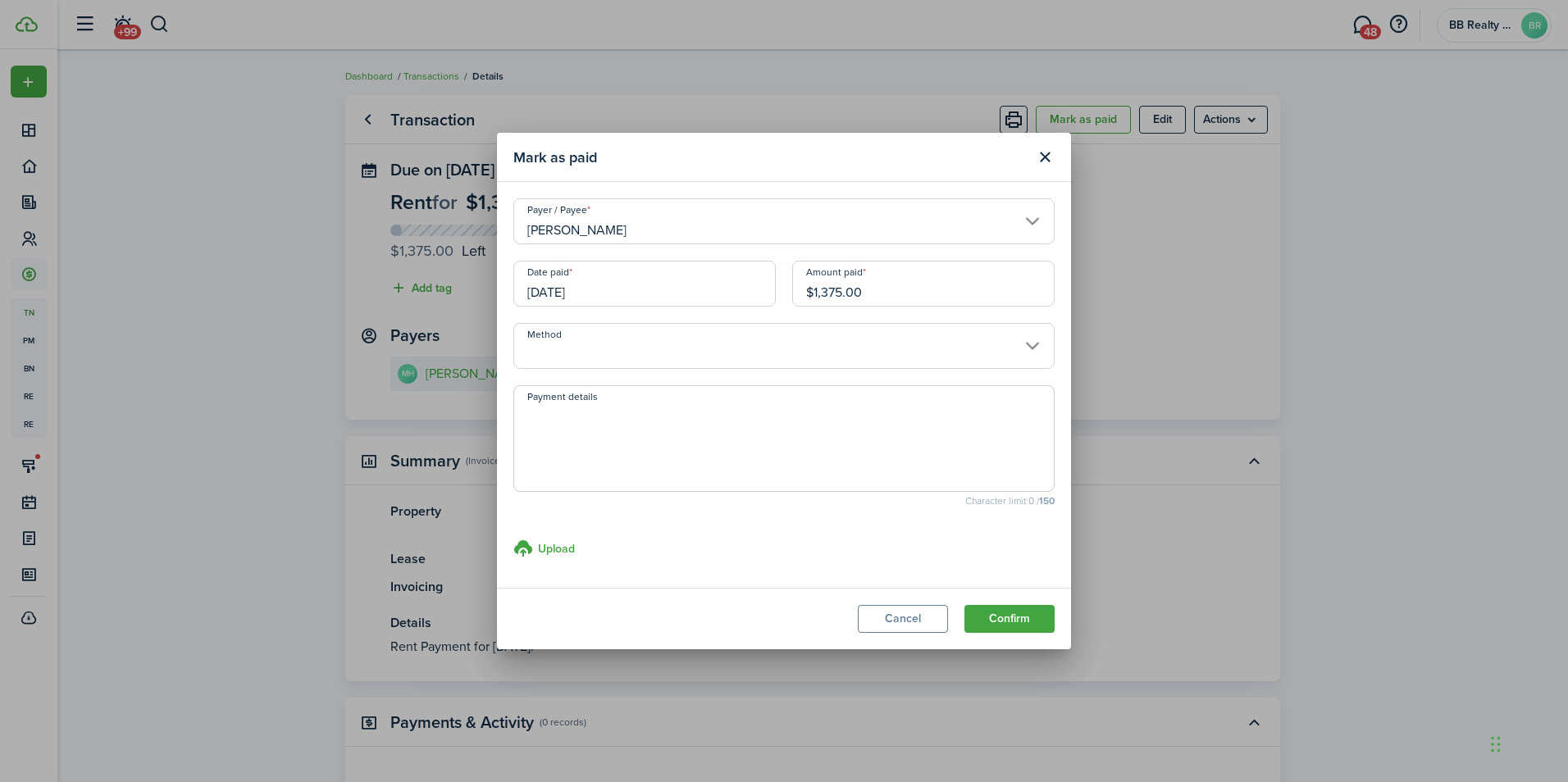
click at [598, 294] on input "[DATE]" at bounding box center [644, 283] width 262 height 46
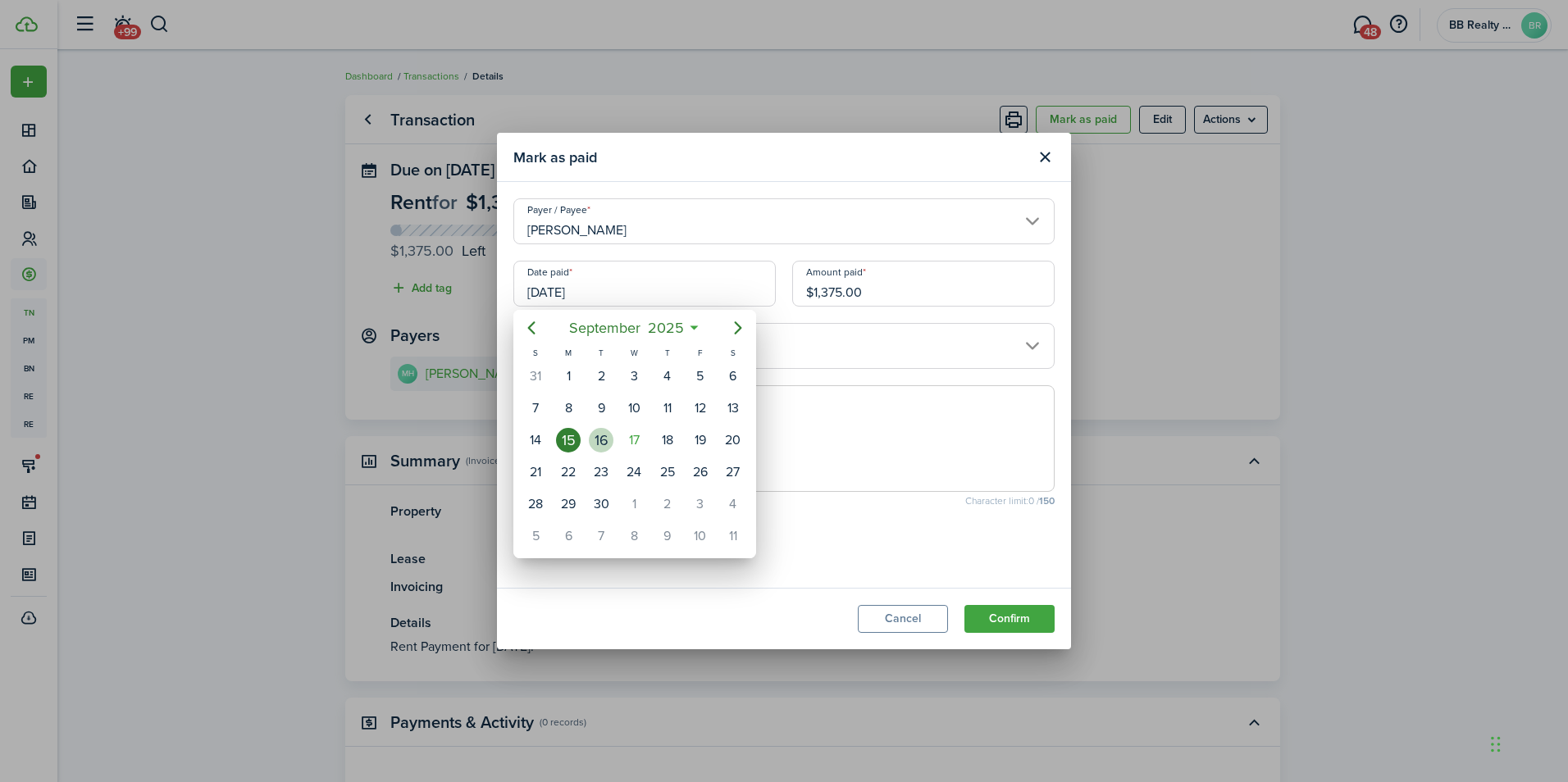
click at [604, 437] on div "16" at bounding box center [601, 440] width 24 height 24
type input "[DATE]"
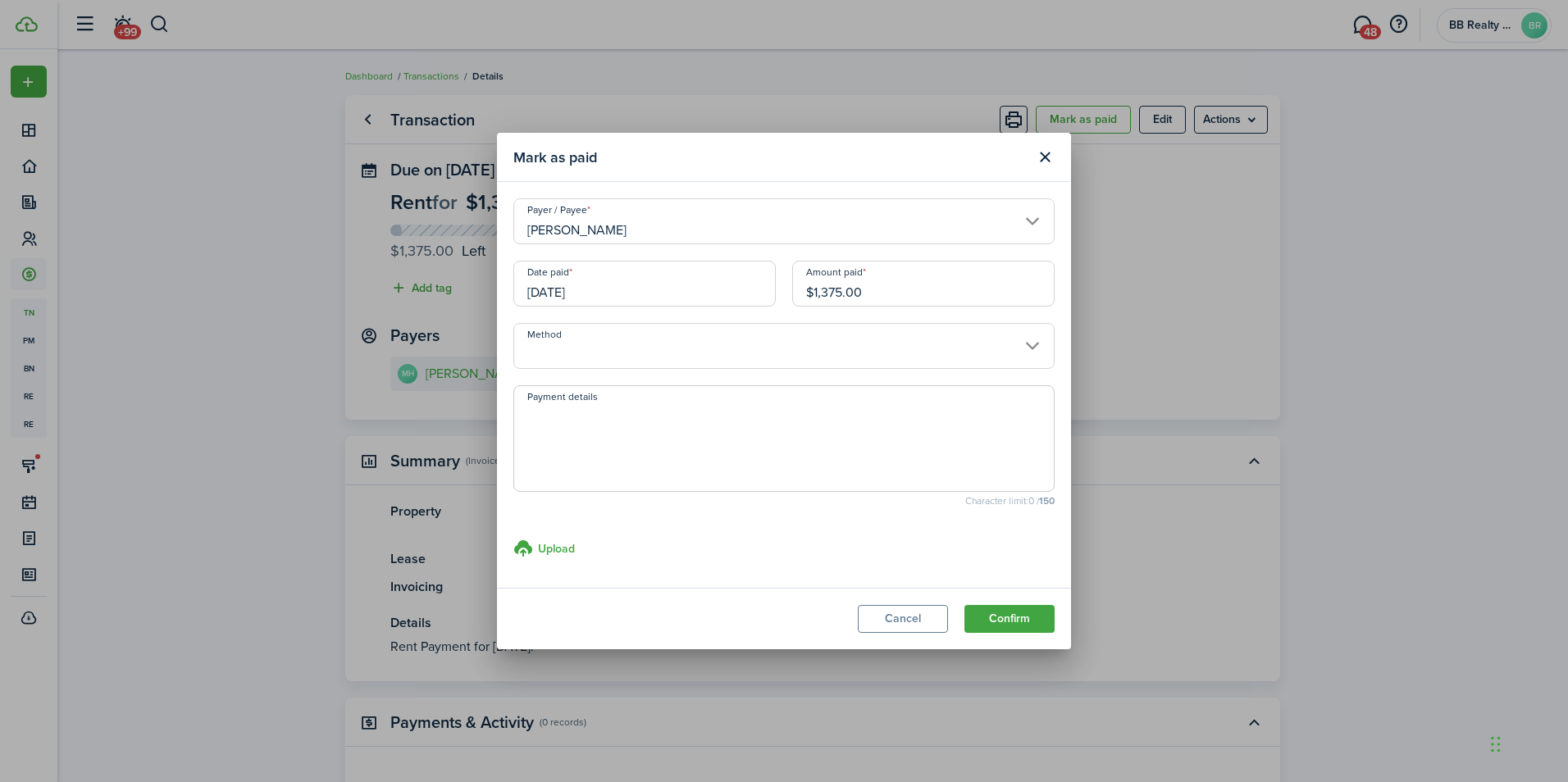
click at [647, 215] on input "[PERSON_NAME]" at bounding box center [783, 220] width 541 height 46
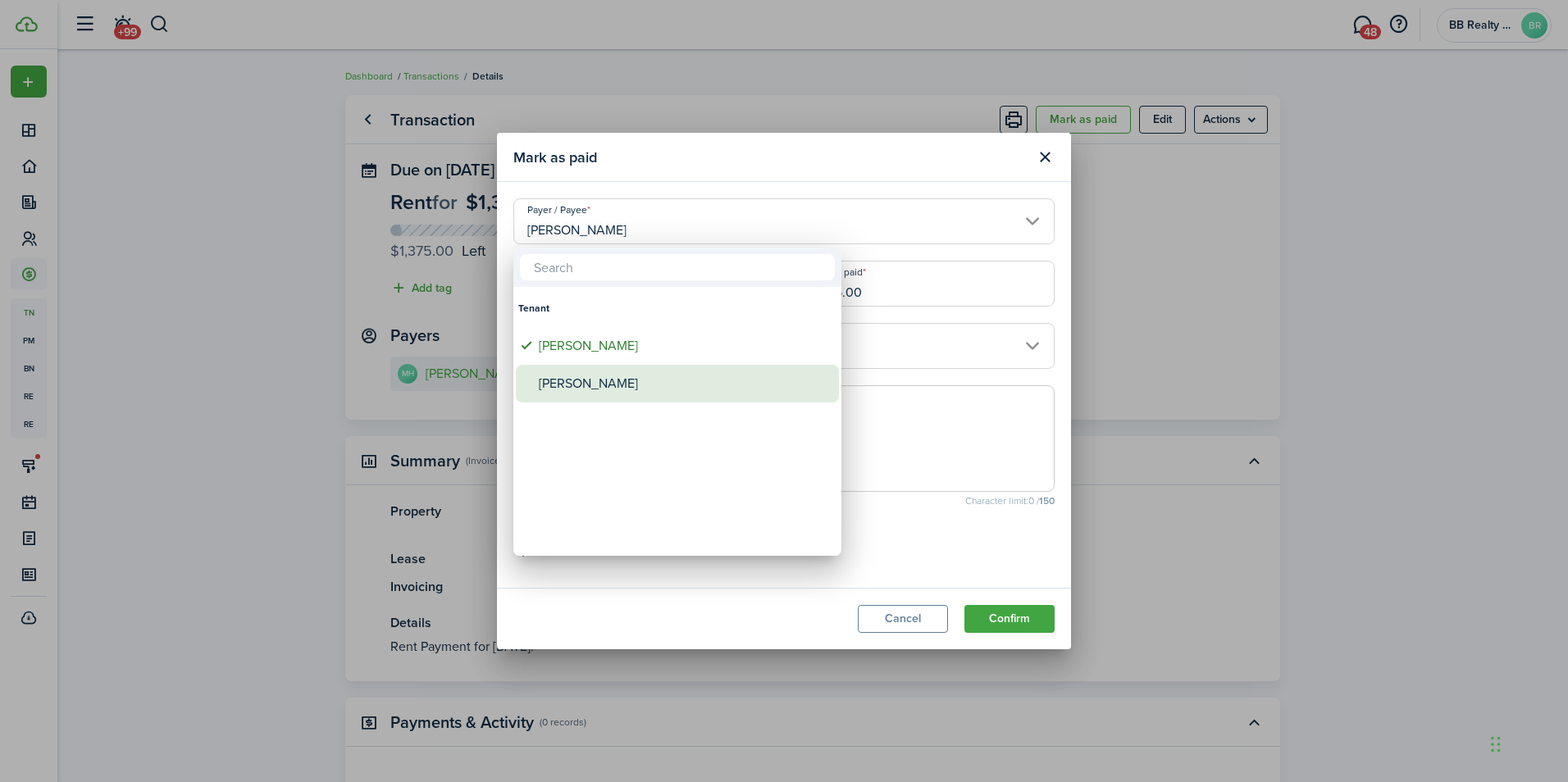
click at [638, 374] on div "[PERSON_NAME]" at bounding box center [684, 383] width 291 height 38
type input "[PERSON_NAME]"
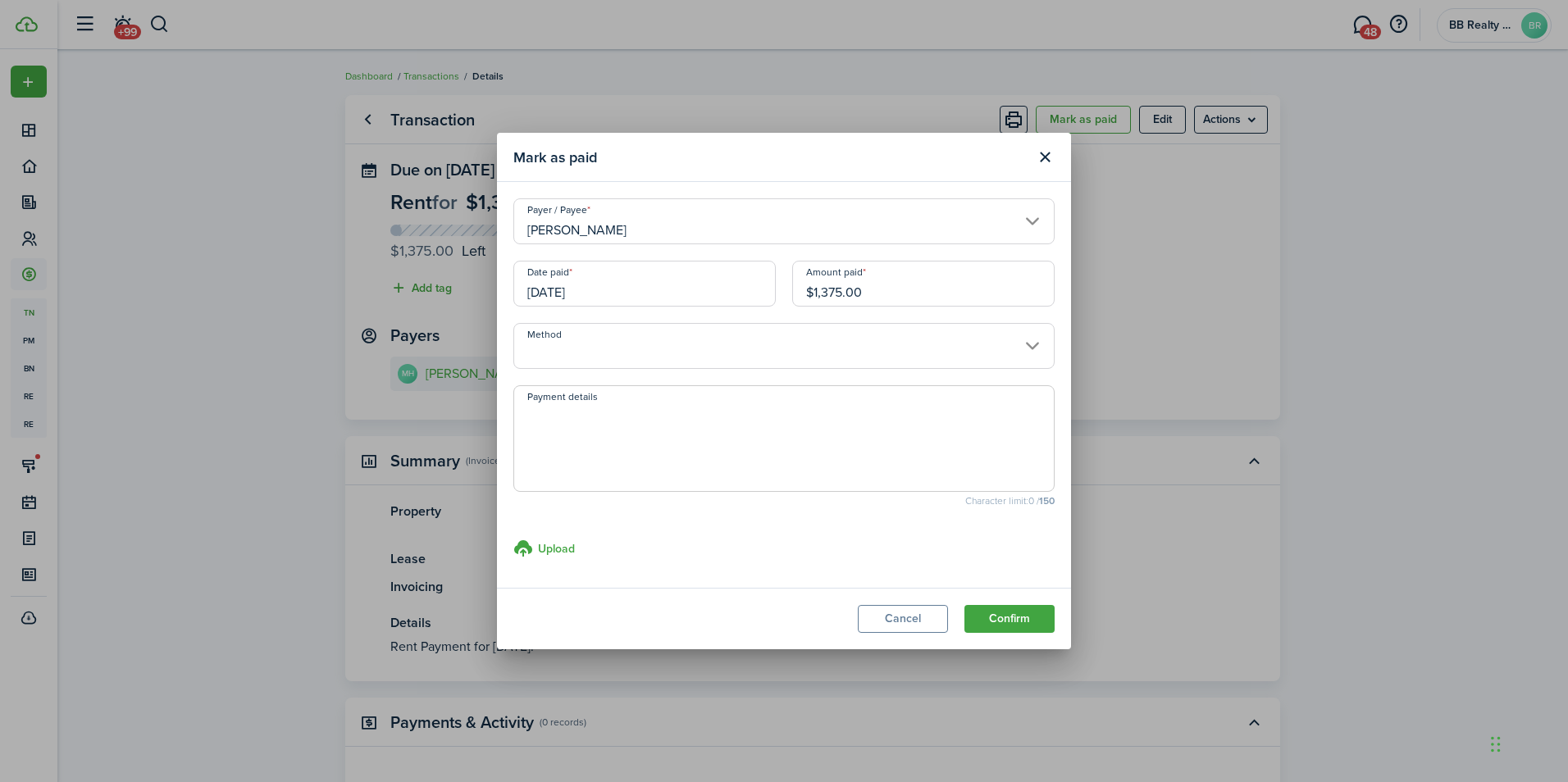
click at [673, 345] on input "Method" at bounding box center [783, 345] width 541 height 46
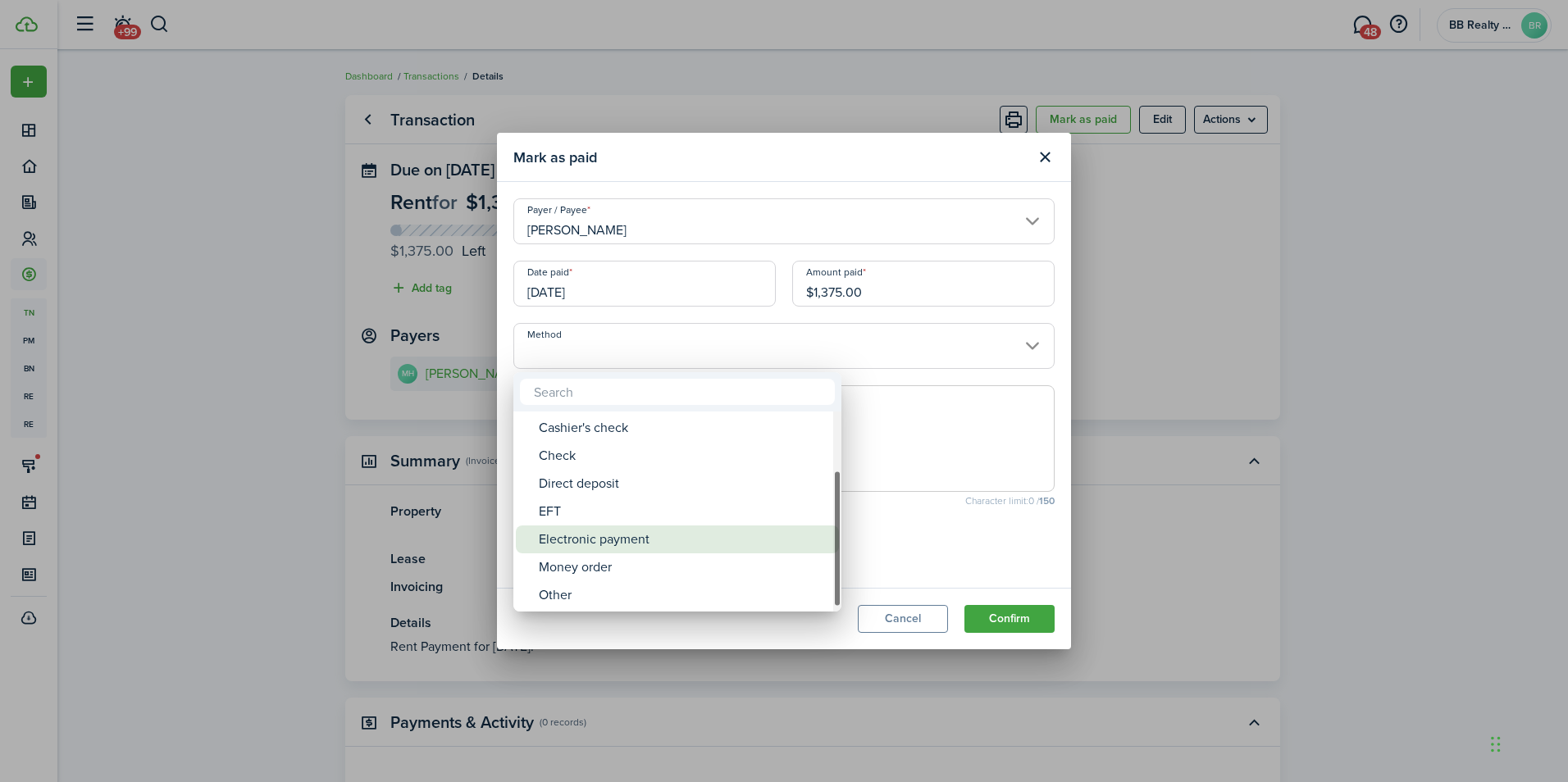
click at [657, 544] on div "Electronic payment" at bounding box center [684, 539] width 291 height 28
type input "Electronic payment"
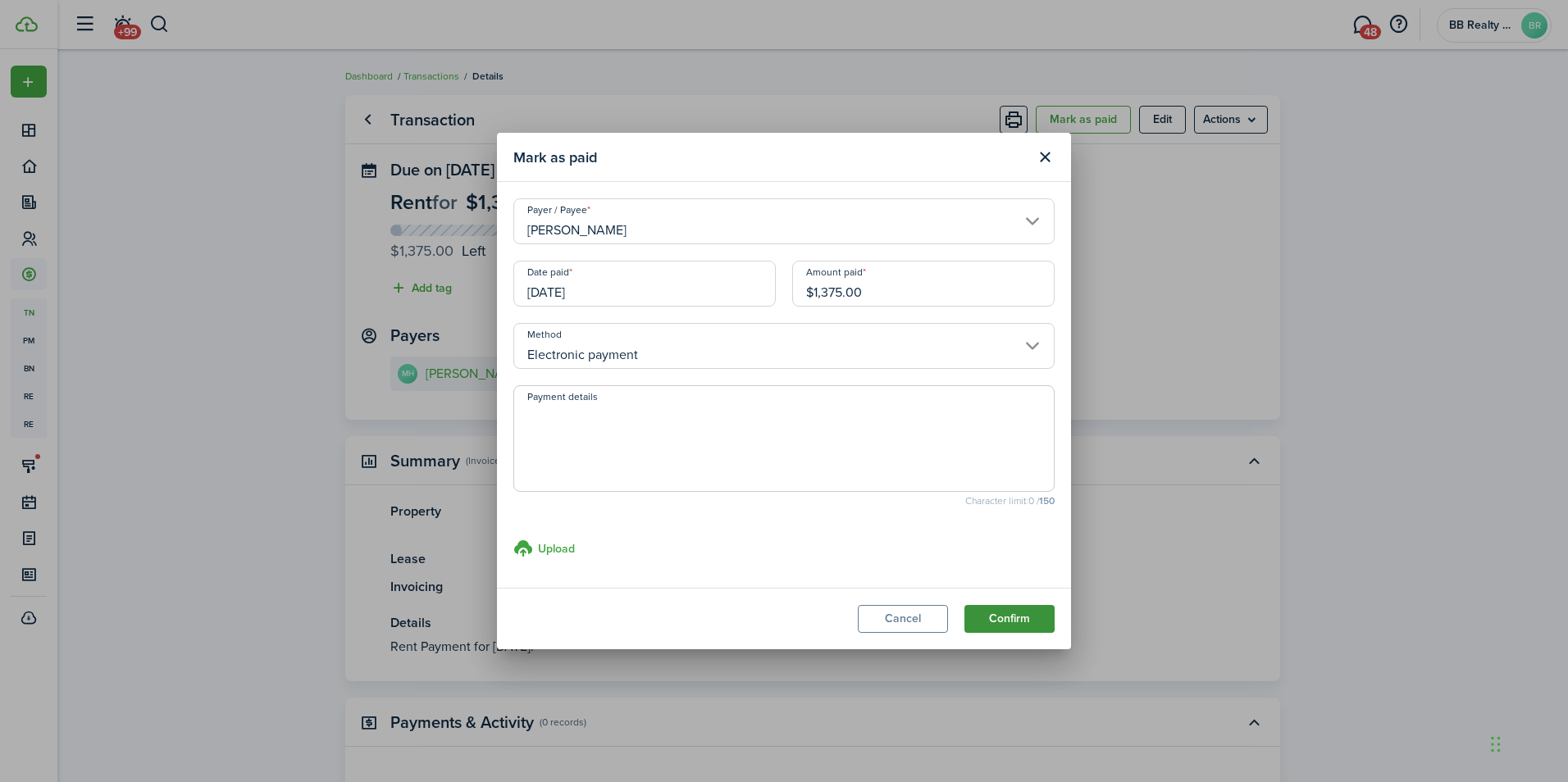
click at [1010, 616] on button "Confirm" at bounding box center [1009, 619] width 90 height 28
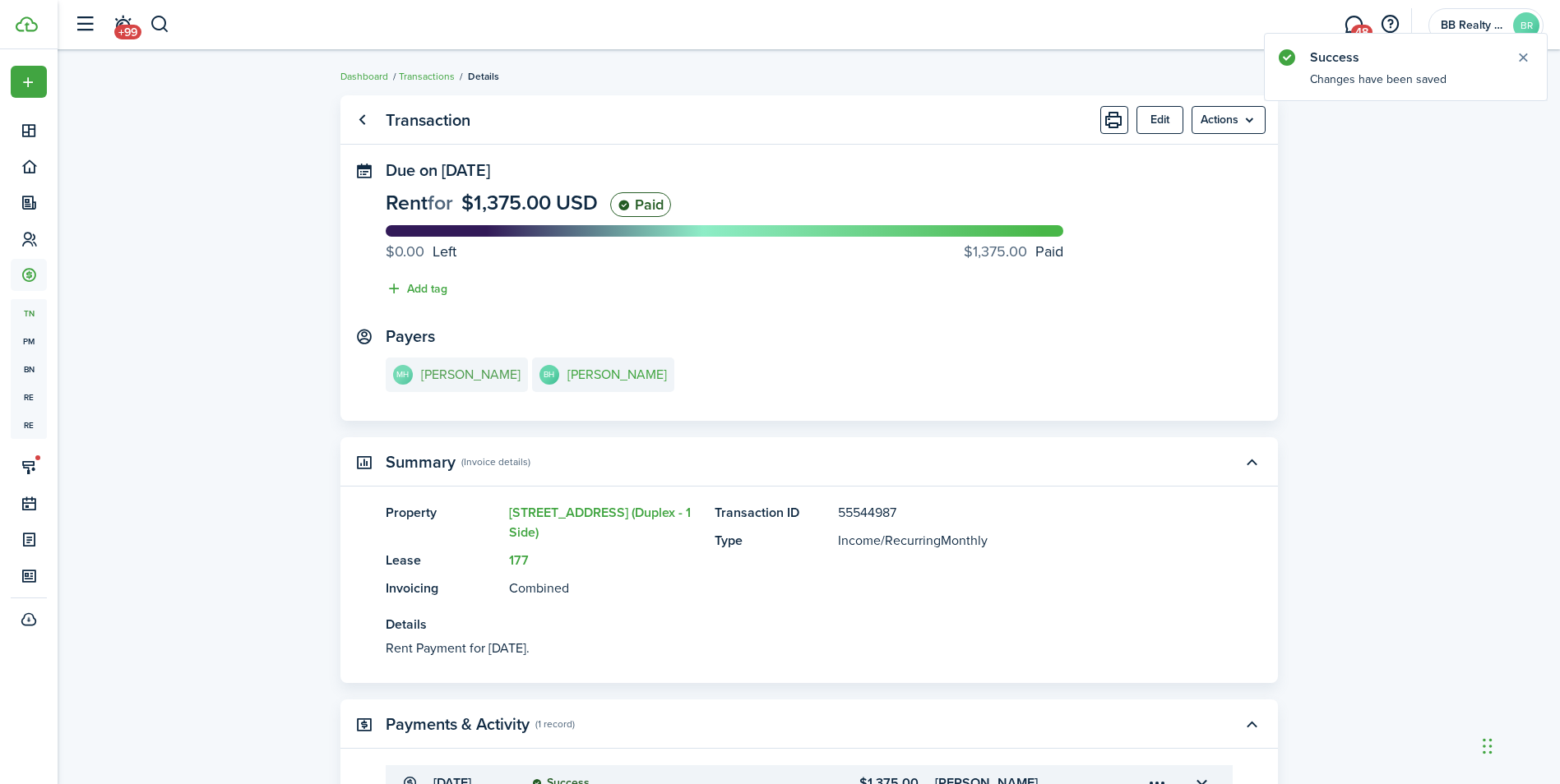
click at [451, 375] on e-details-info-title "[PERSON_NAME]" at bounding box center [471, 374] width 100 height 15
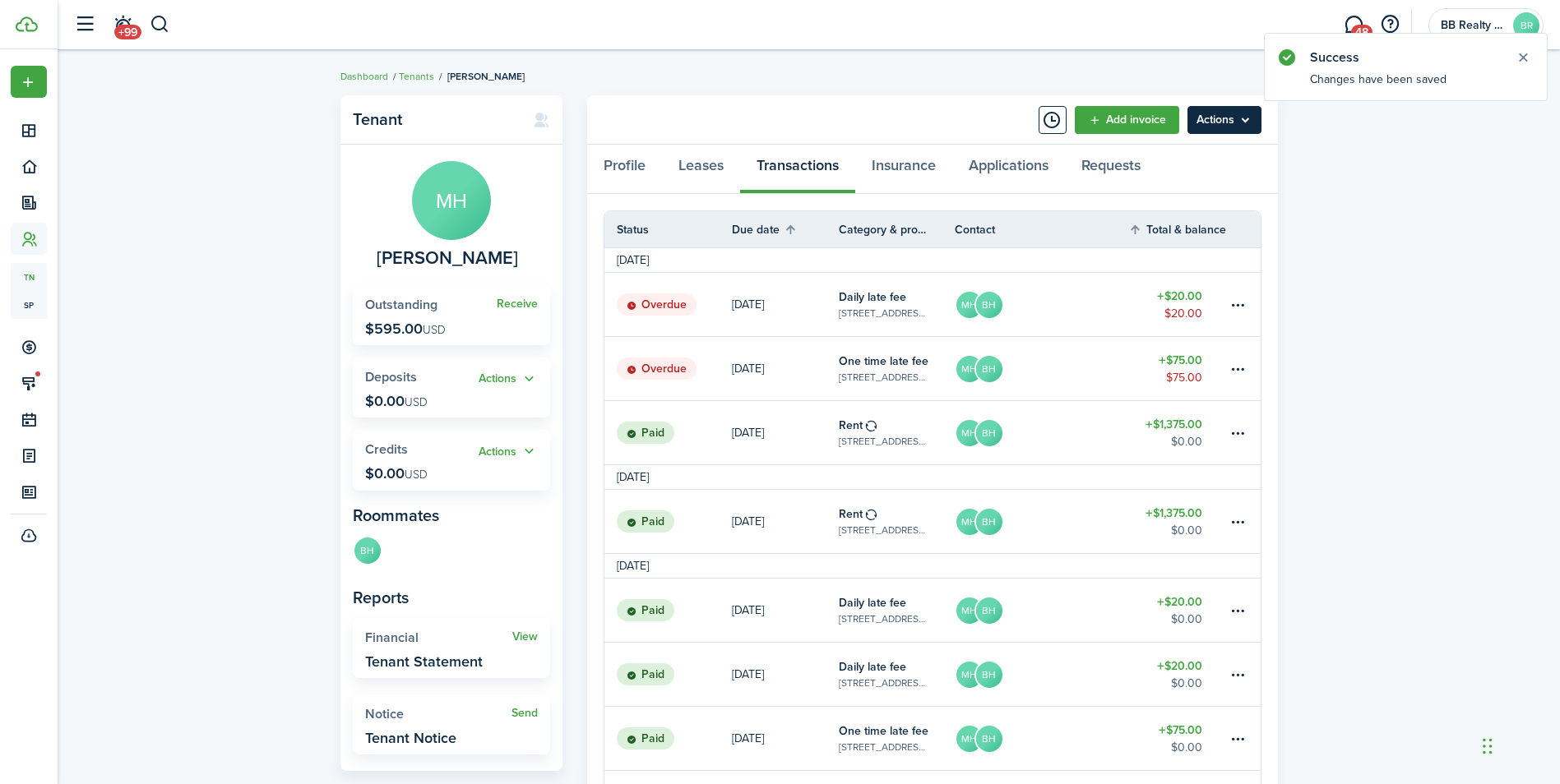
click at [1223, 131] on menu-btn "Actions" at bounding box center [1225, 119] width 74 height 28
click at [1207, 240] on link "Manage bulk invoices" at bounding box center [1189, 242] width 144 height 28
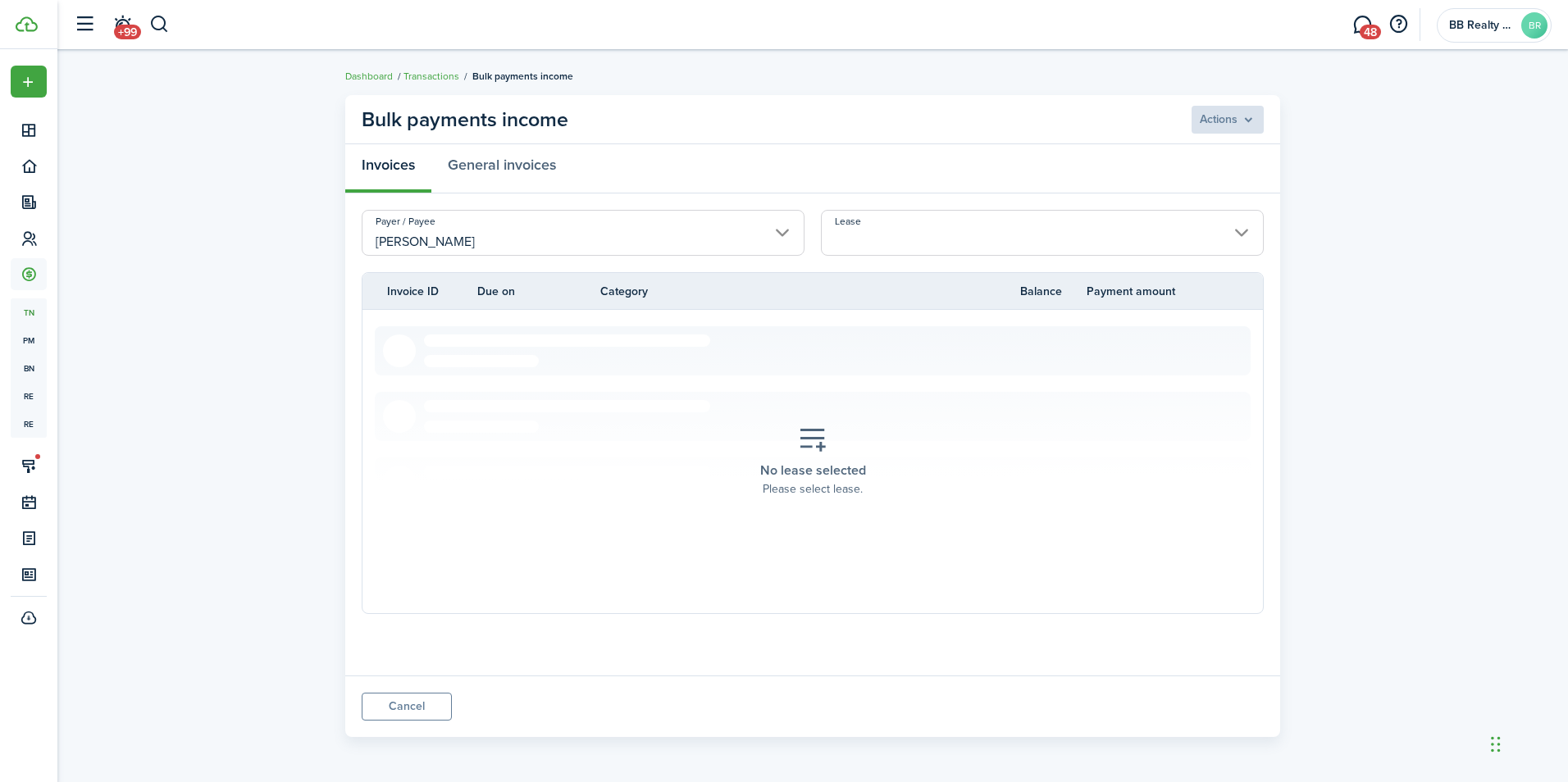
click at [1055, 241] on input "Lease" at bounding box center [1042, 232] width 443 height 46
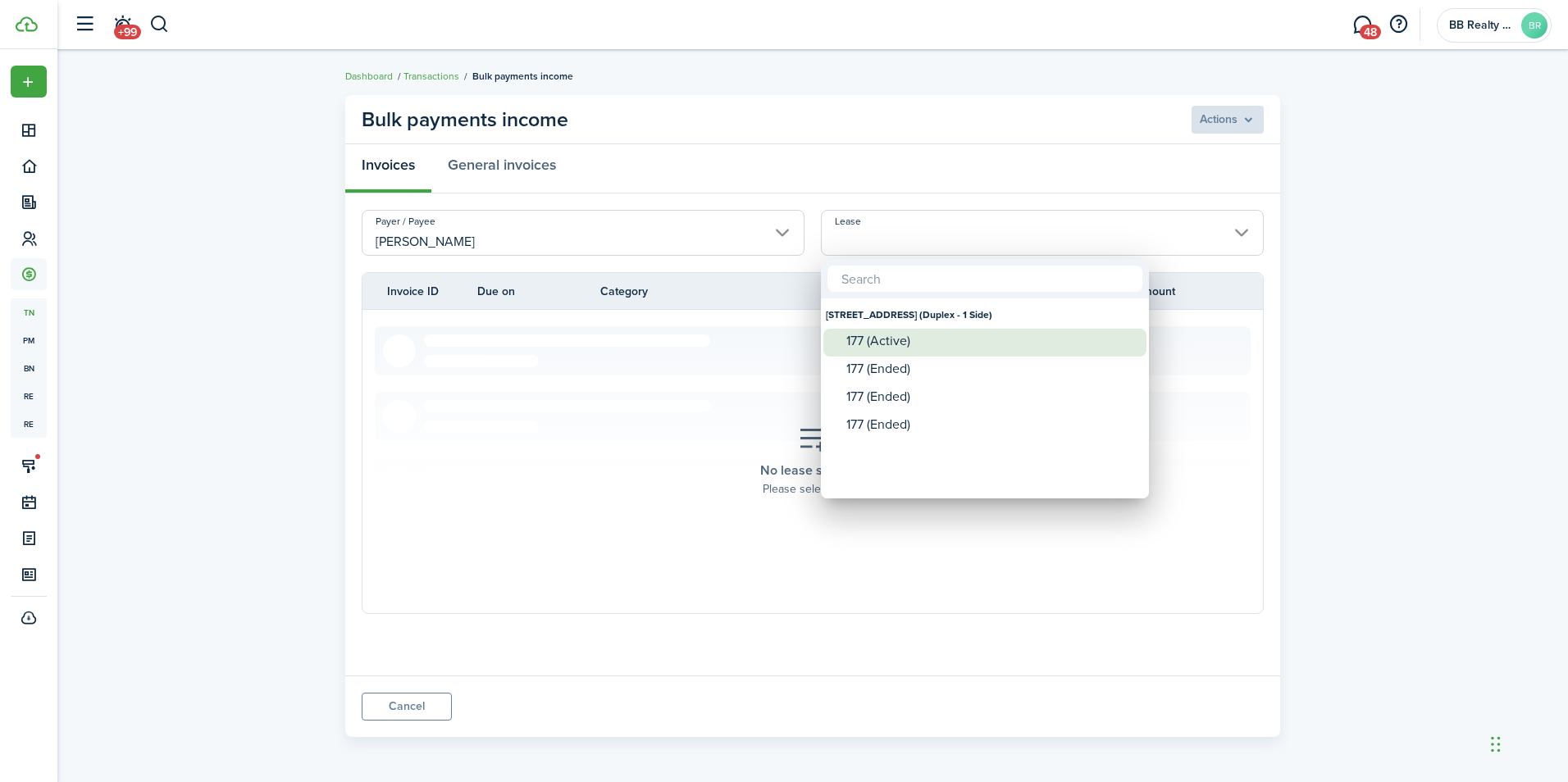
click at [1004, 349] on div "177 (Active)" at bounding box center [992, 340] width 291 height 24
type input "[STREET_ADDRESS] (Duplex - 1 Side). Lease #177 (Active)"
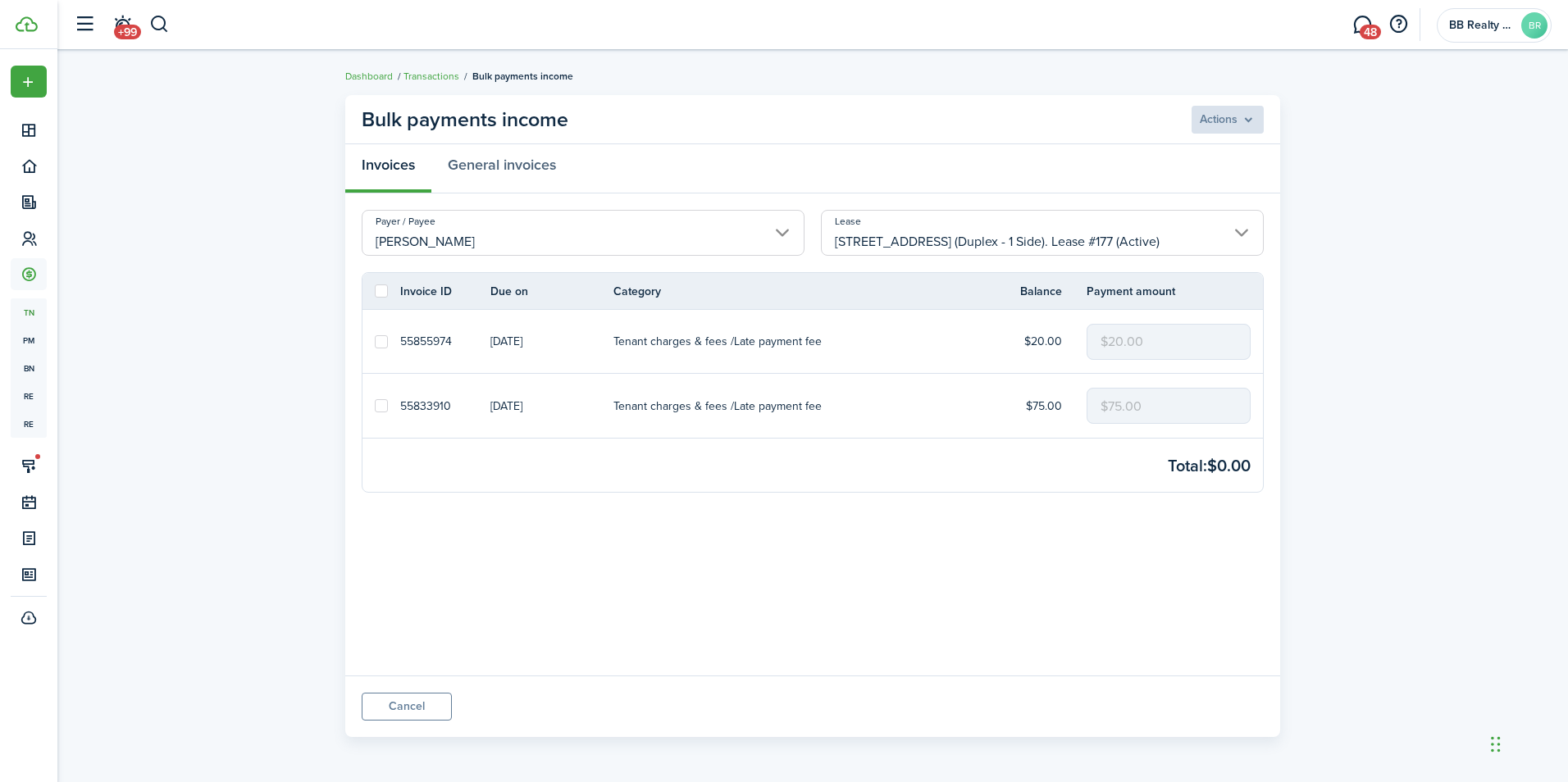
click at [384, 294] on label at bounding box center [380, 291] width 13 height 13
click at [374, 292] on input "checkbox" at bounding box center [373, 292] width 1 height 1
checkbox input "true"
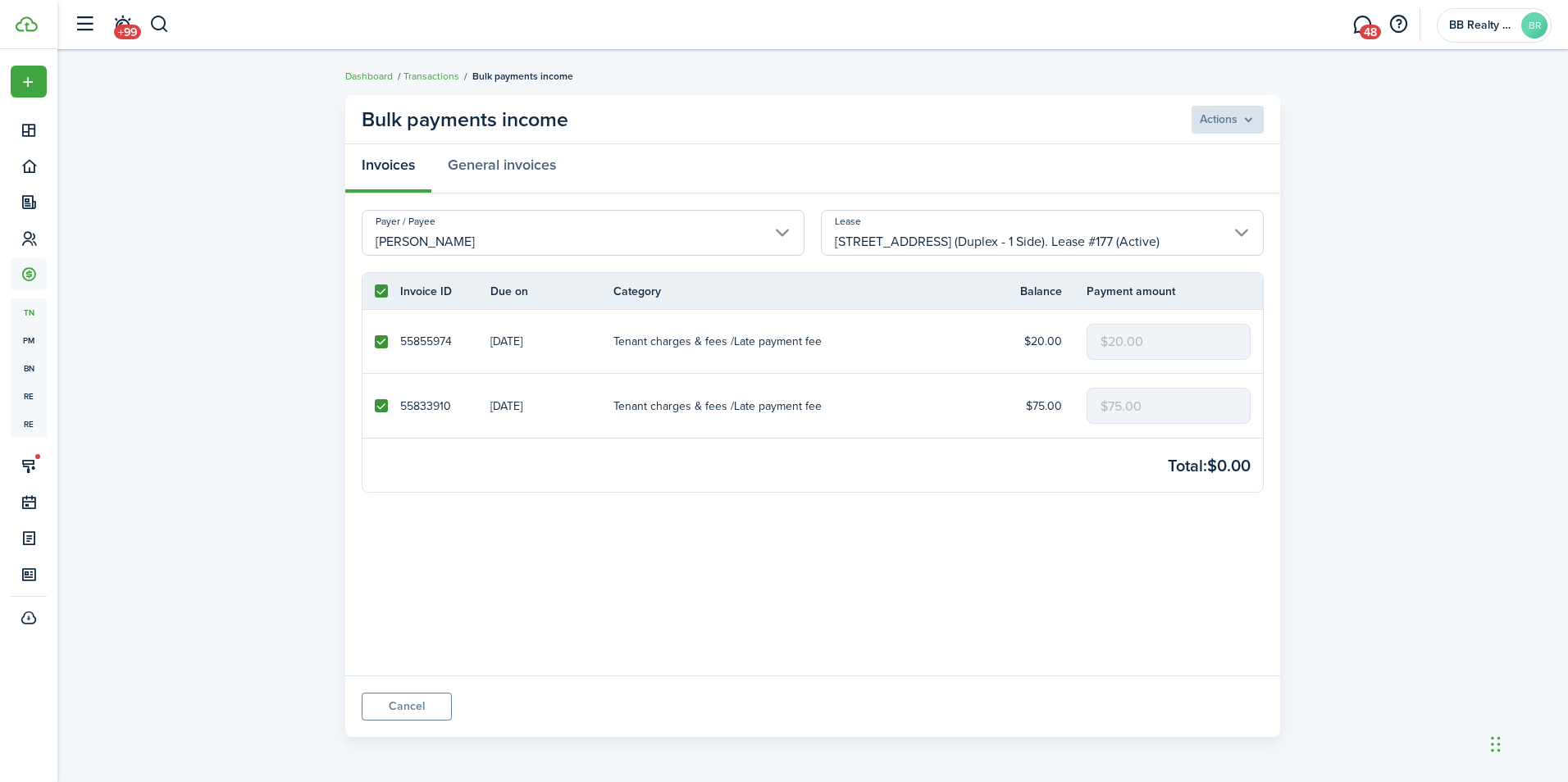
checkbox input "true"
click at [1209, 116] on menu-btn "Actions" at bounding box center [1227, 119] width 74 height 28
click at [1156, 188] on button "Delete" at bounding box center [1192, 184] width 143 height 28
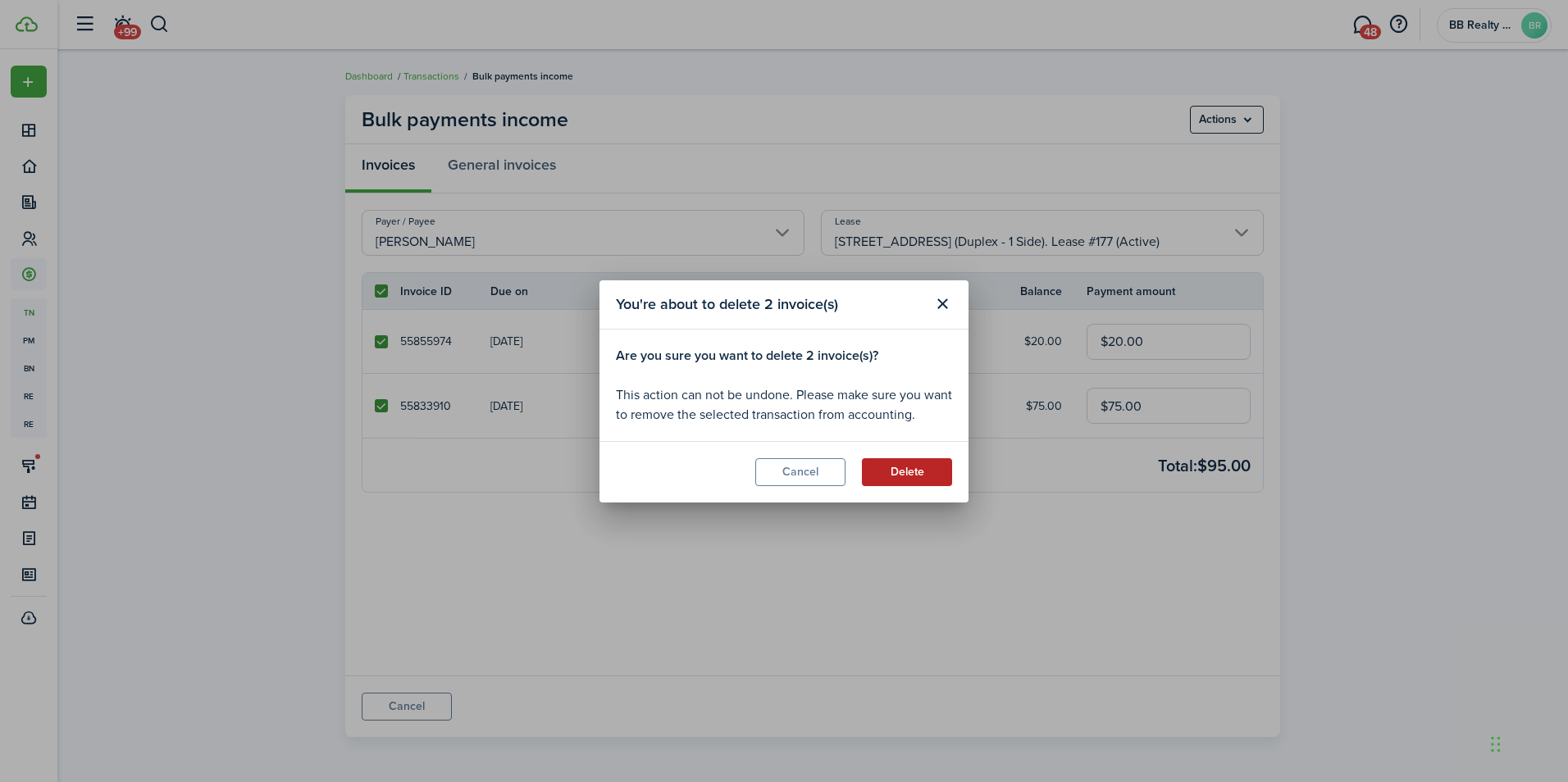
click at [907, 472] on button "Delete" at bounding box center [907, 472] width 90 height 28
